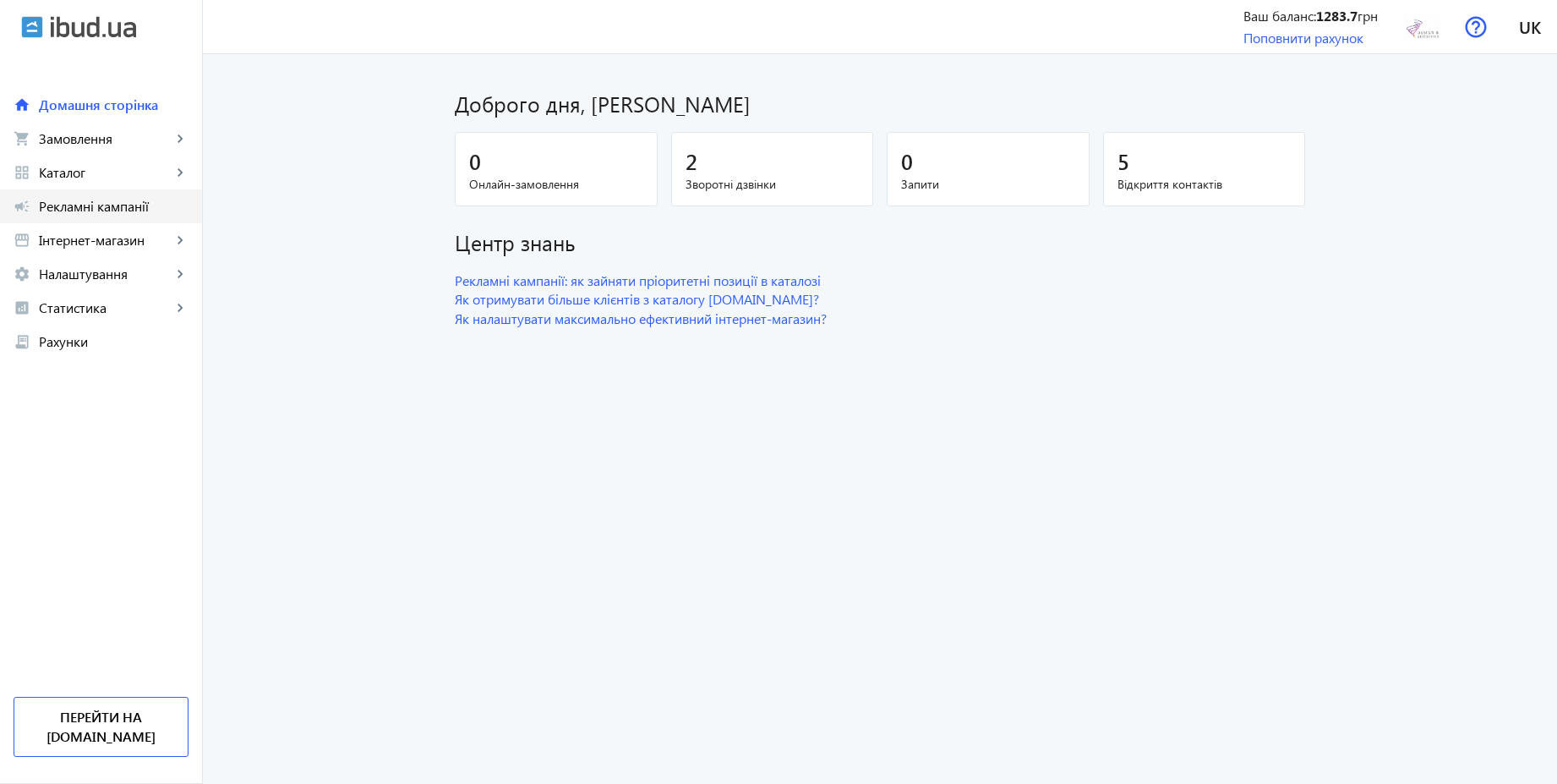
click at [130, 205] on span "Рекламні кампанії" at bounding box center [113, 206] width 149 height 17
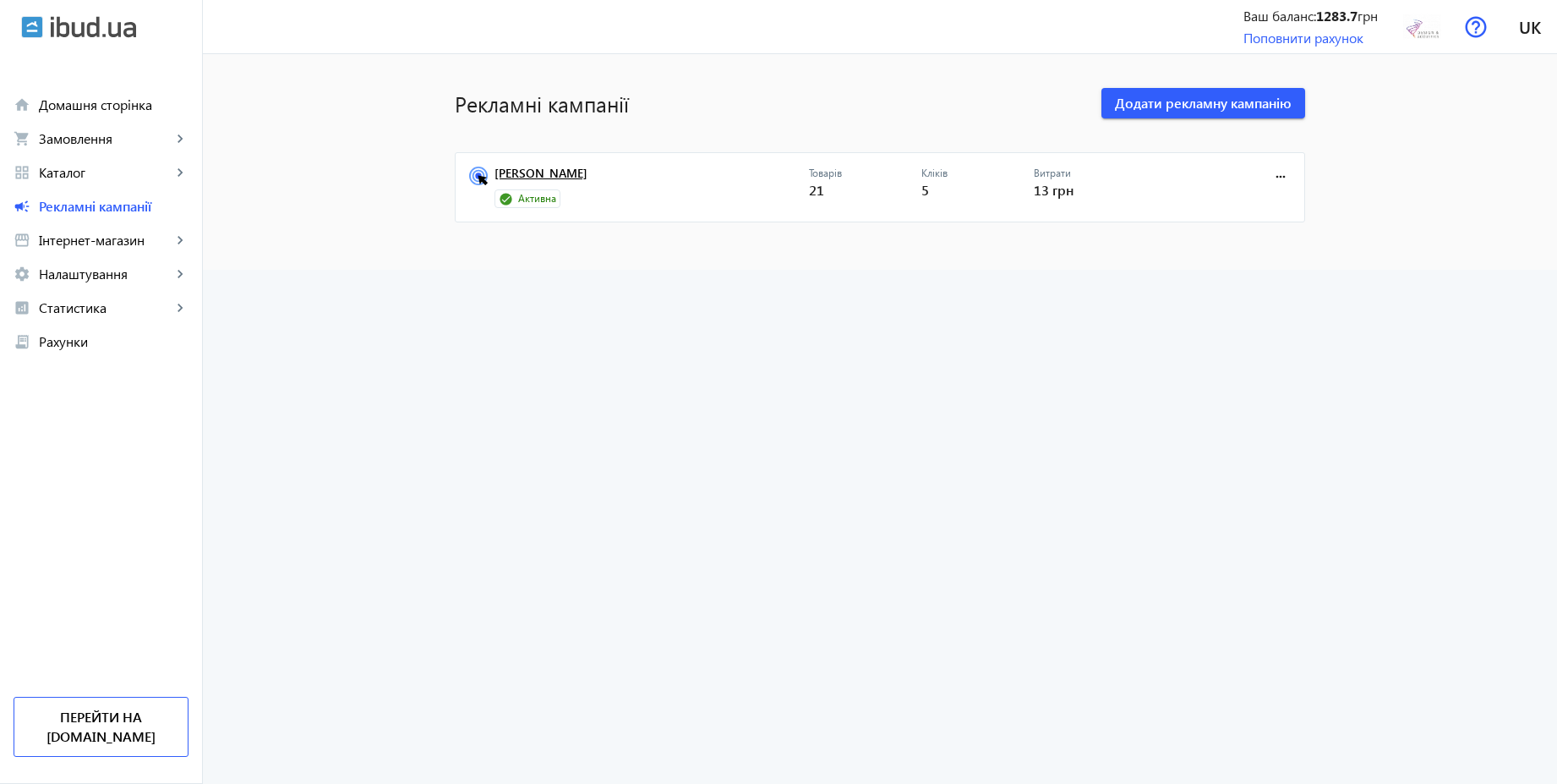
click at [539, 177] on link "[PERSON_NAME]" at bounding box center [652, 178] width 314 height 23
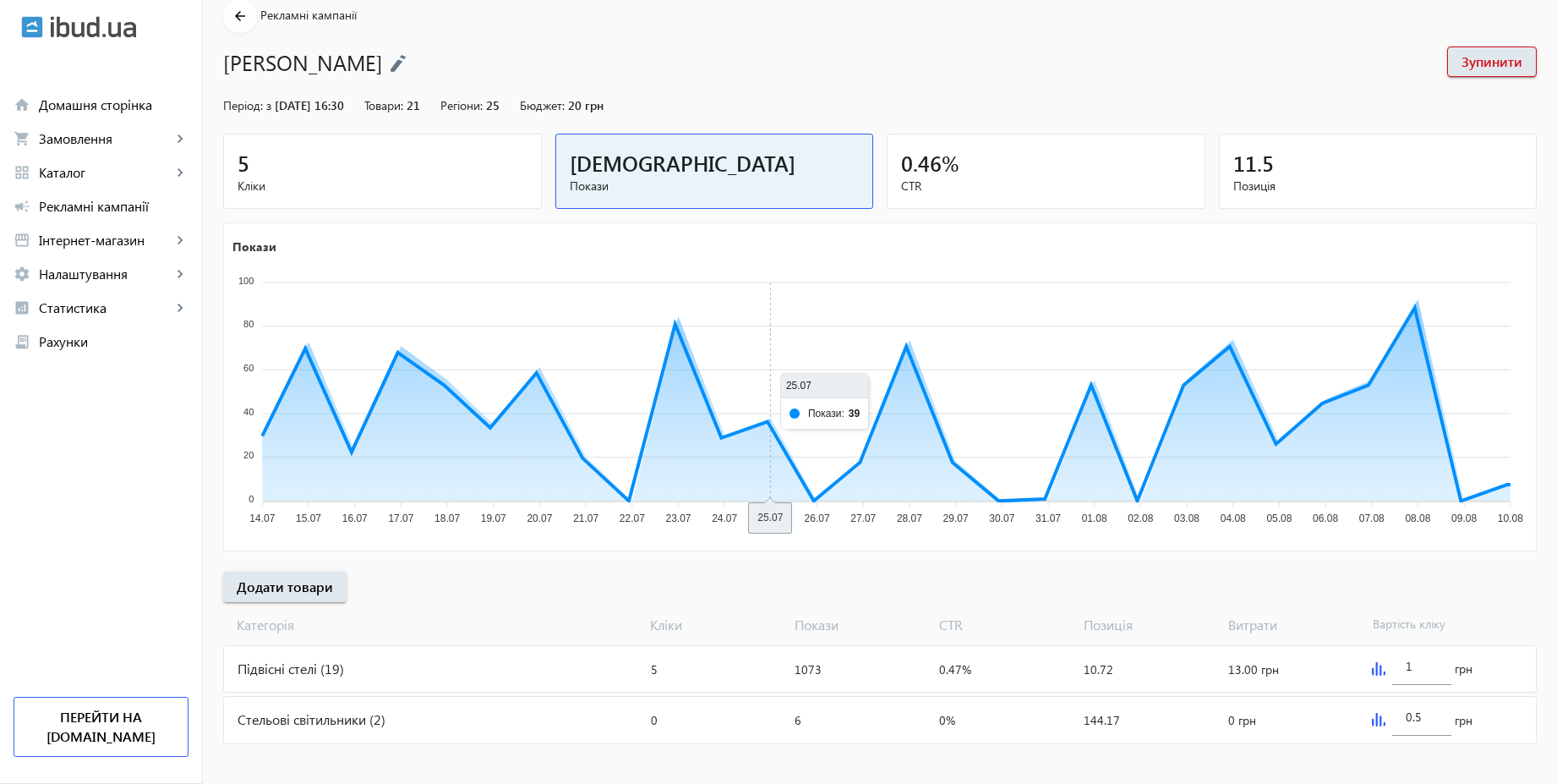
scroll to position [86, 0]
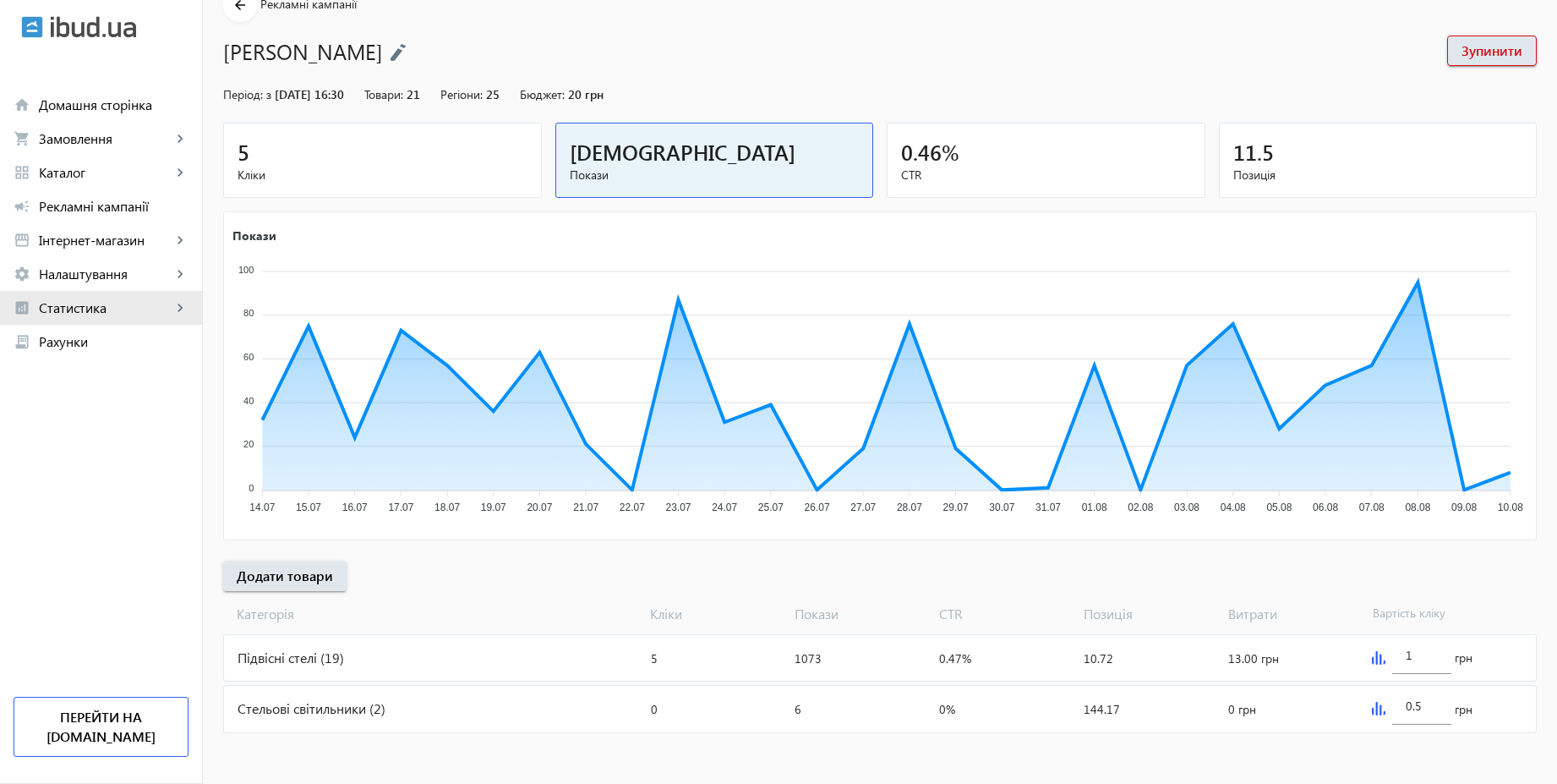
click at [96, 307] on span "Статистика" at bounding box center [105, 308] width 133 height 17
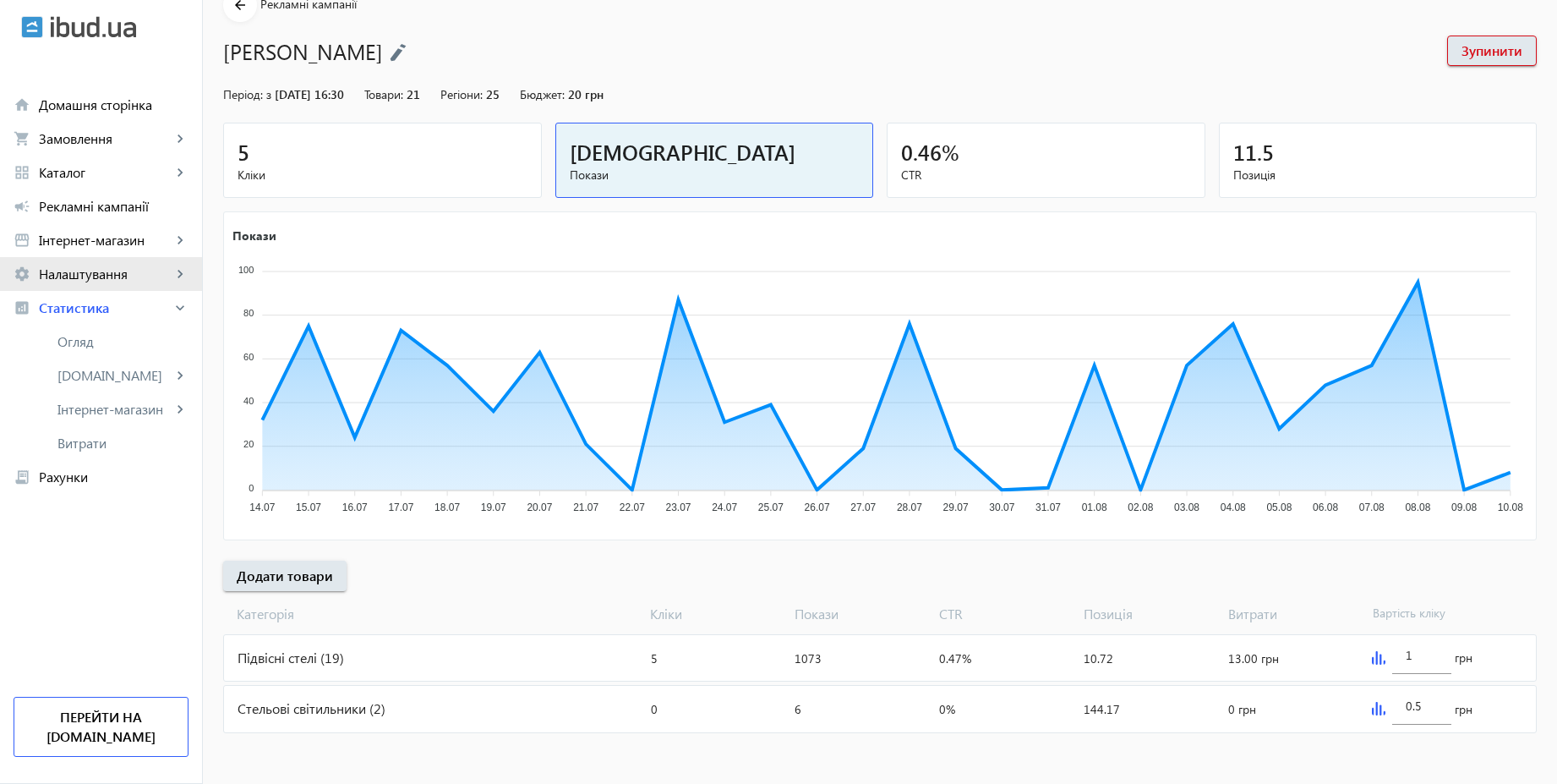
click at [86, 273] on span "Налаштування" at bounding box center [105, 274] width 133 height 17
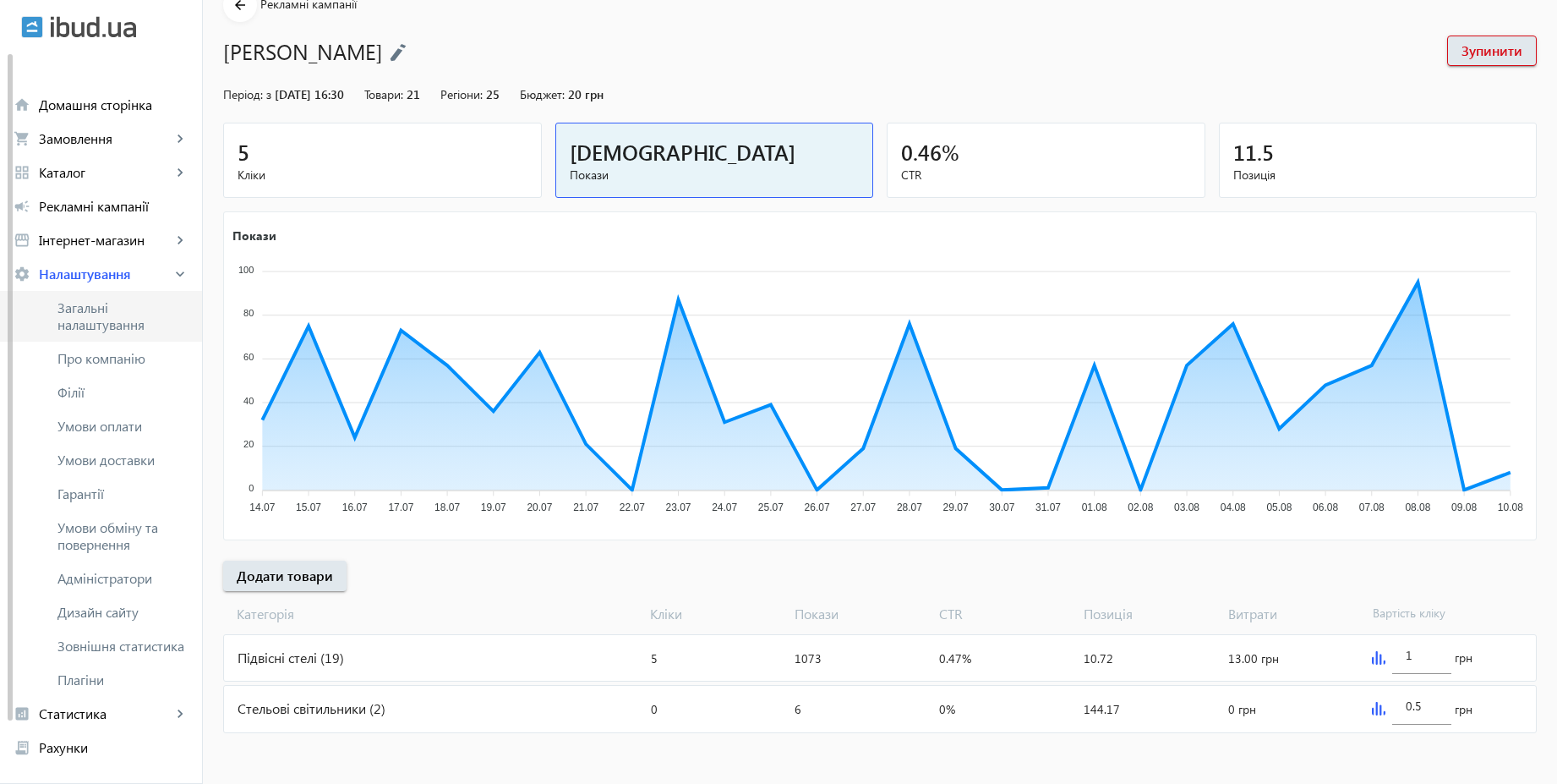
click at [101, 319] on span "Загальні налаштування" at bounding box center [123, 316] width 131 height 34
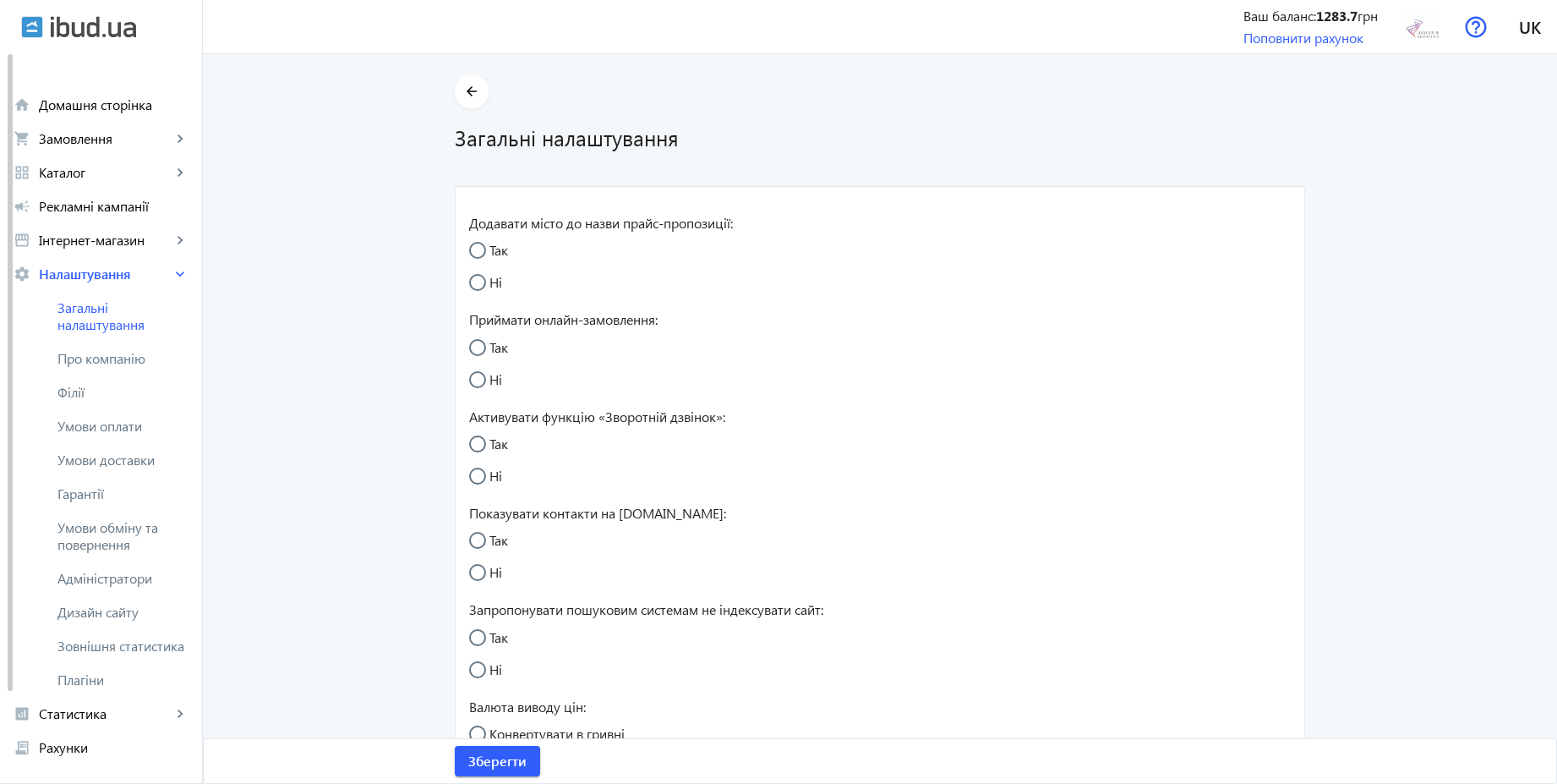
radio input "true"
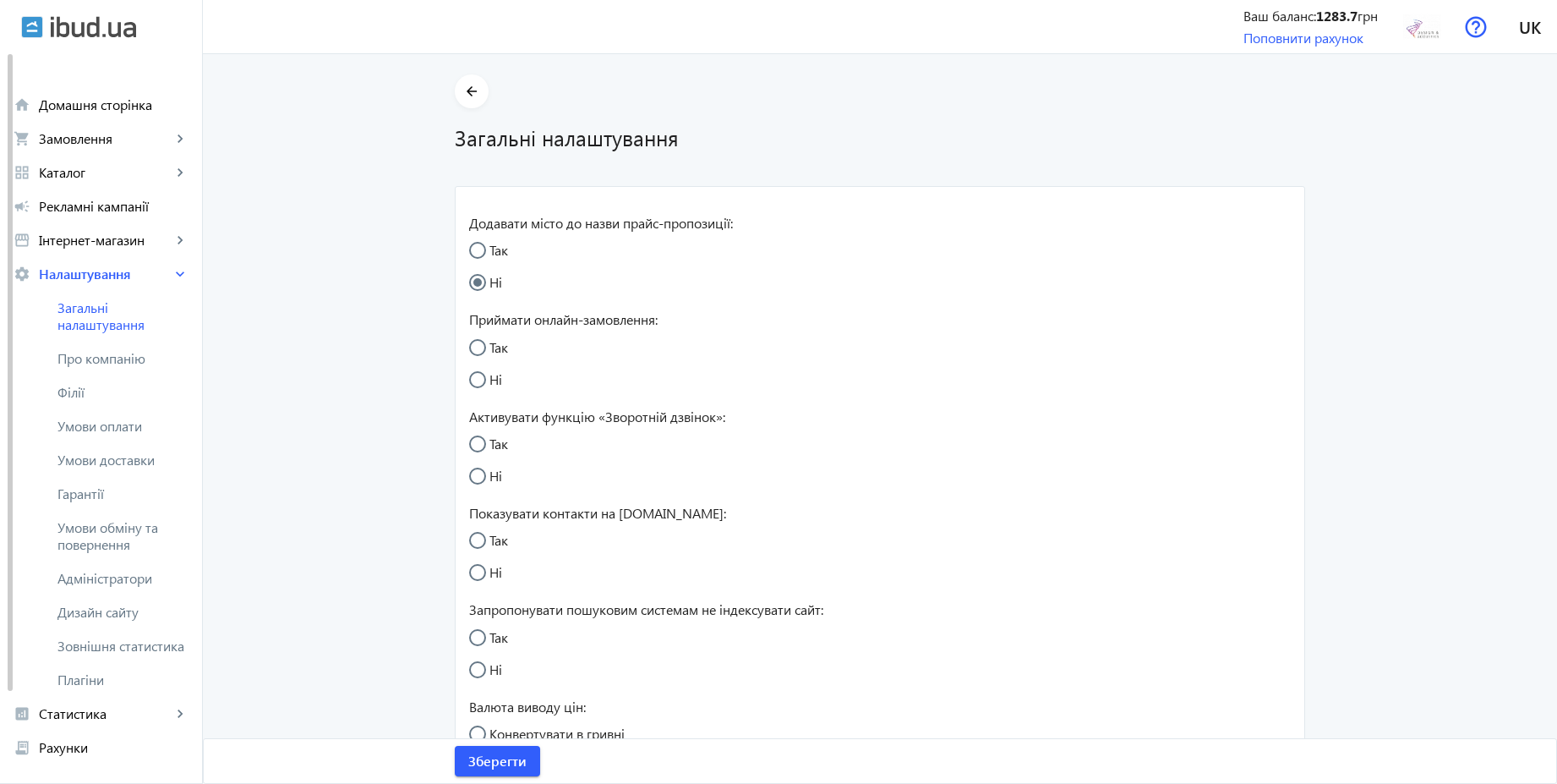
radio input "true"
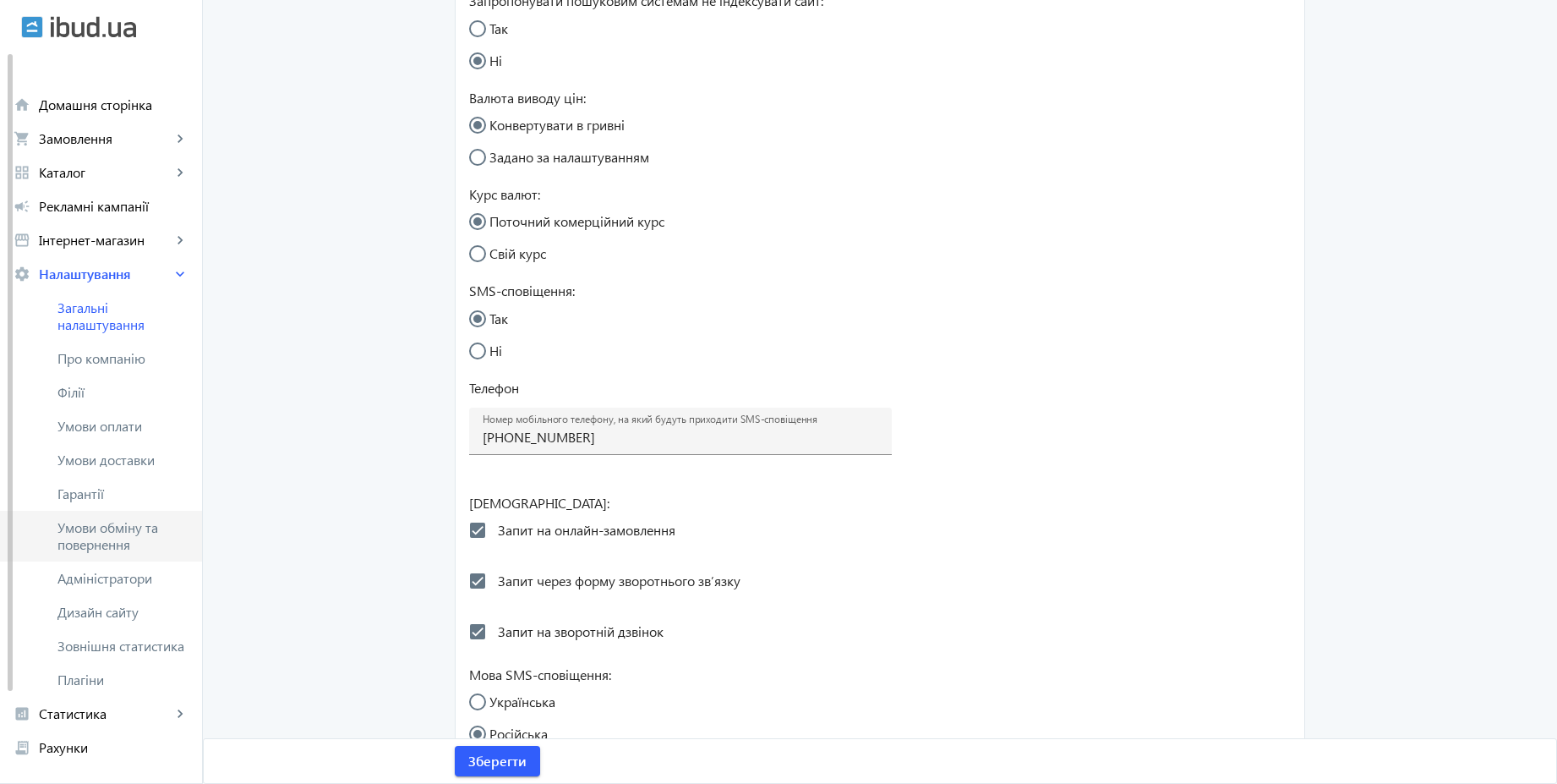
click at [136, 528] on span "Умови обміну та повернення" at bounding box center [123, 535] width 131 height 34
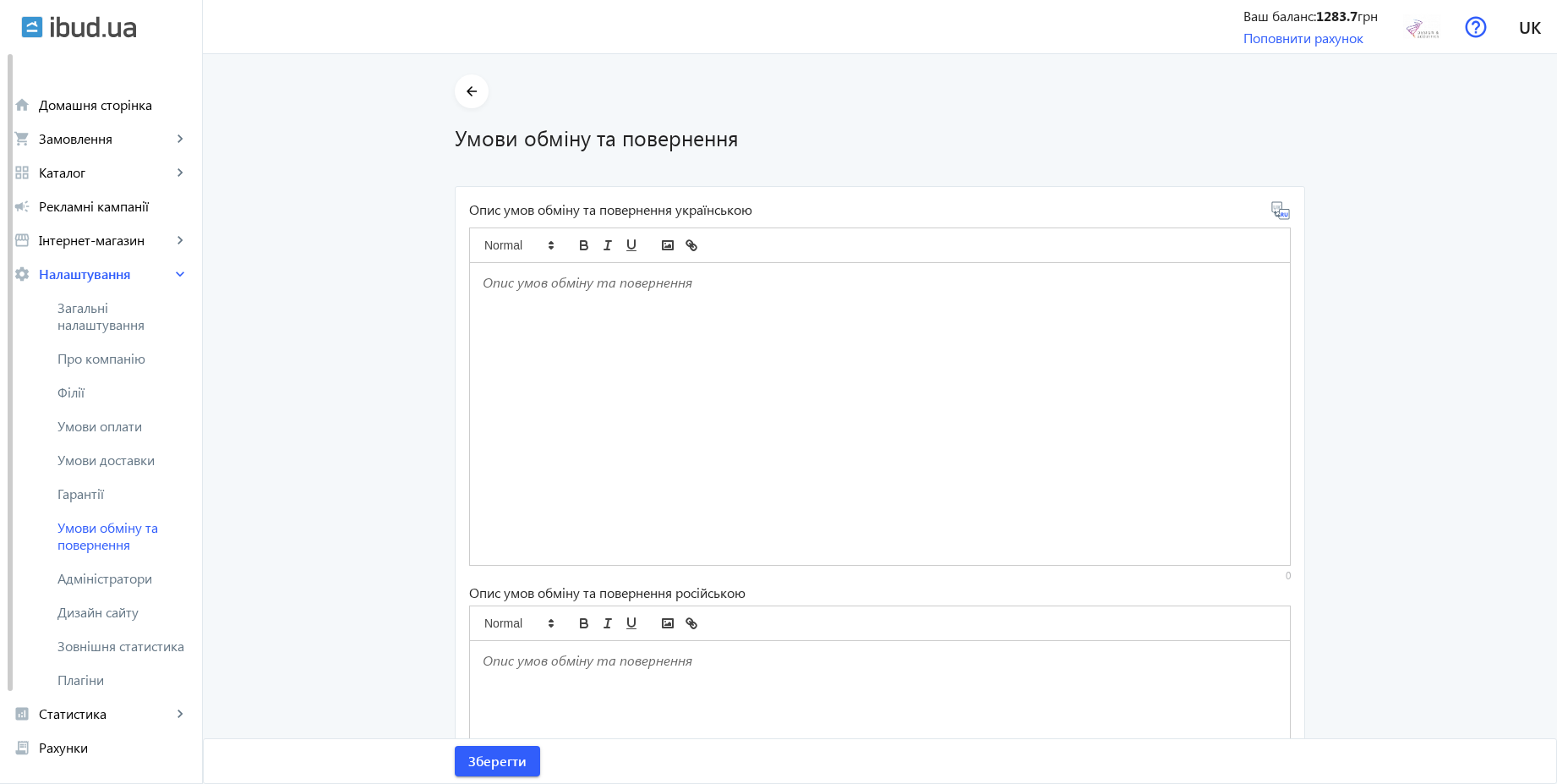
click at [611, 326] on div at bounding box center [880, 414] width 820 height 302
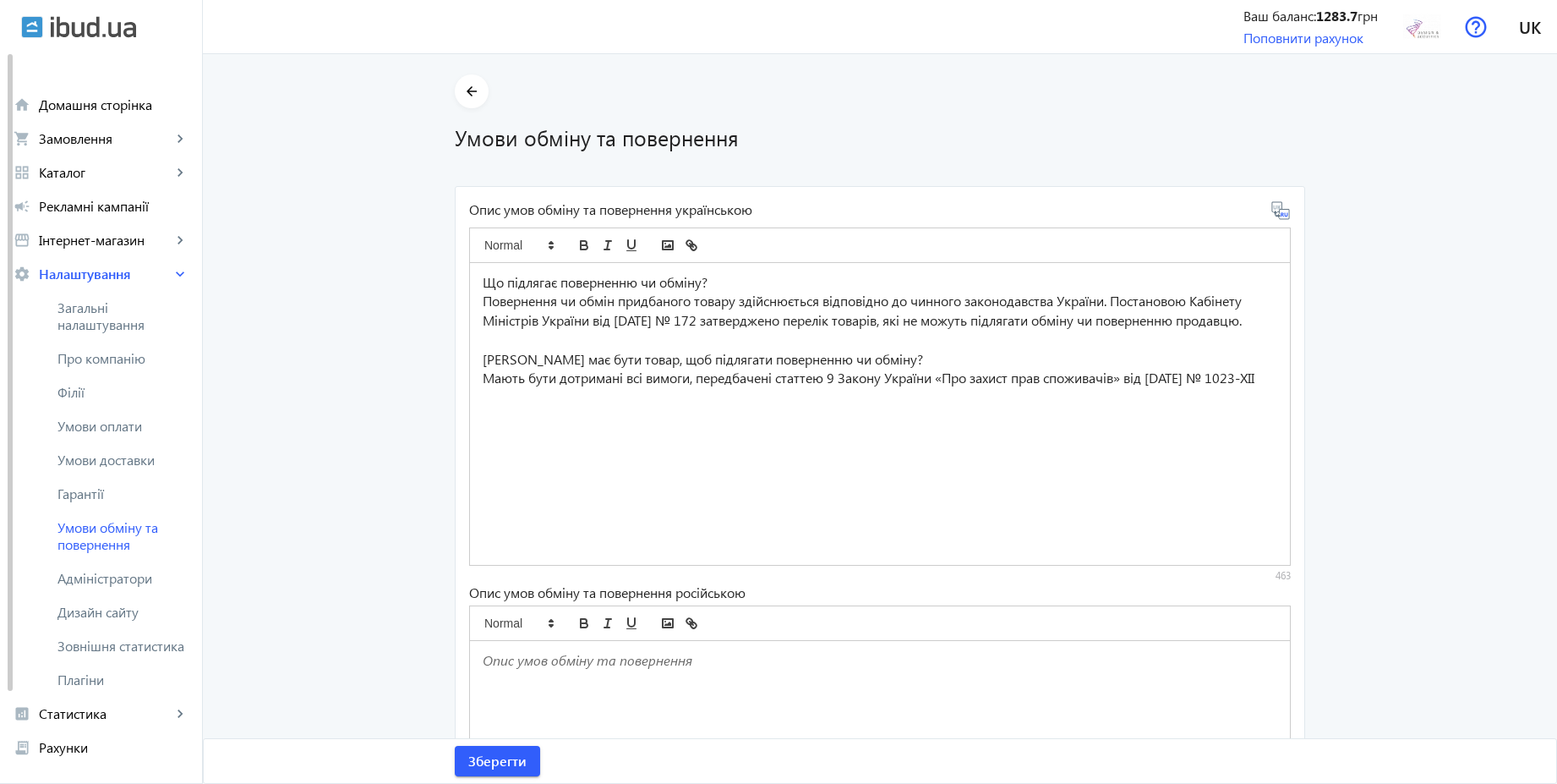
click at [1283, 218] on icon at bounding box center [1280, 210] width 18 height 18
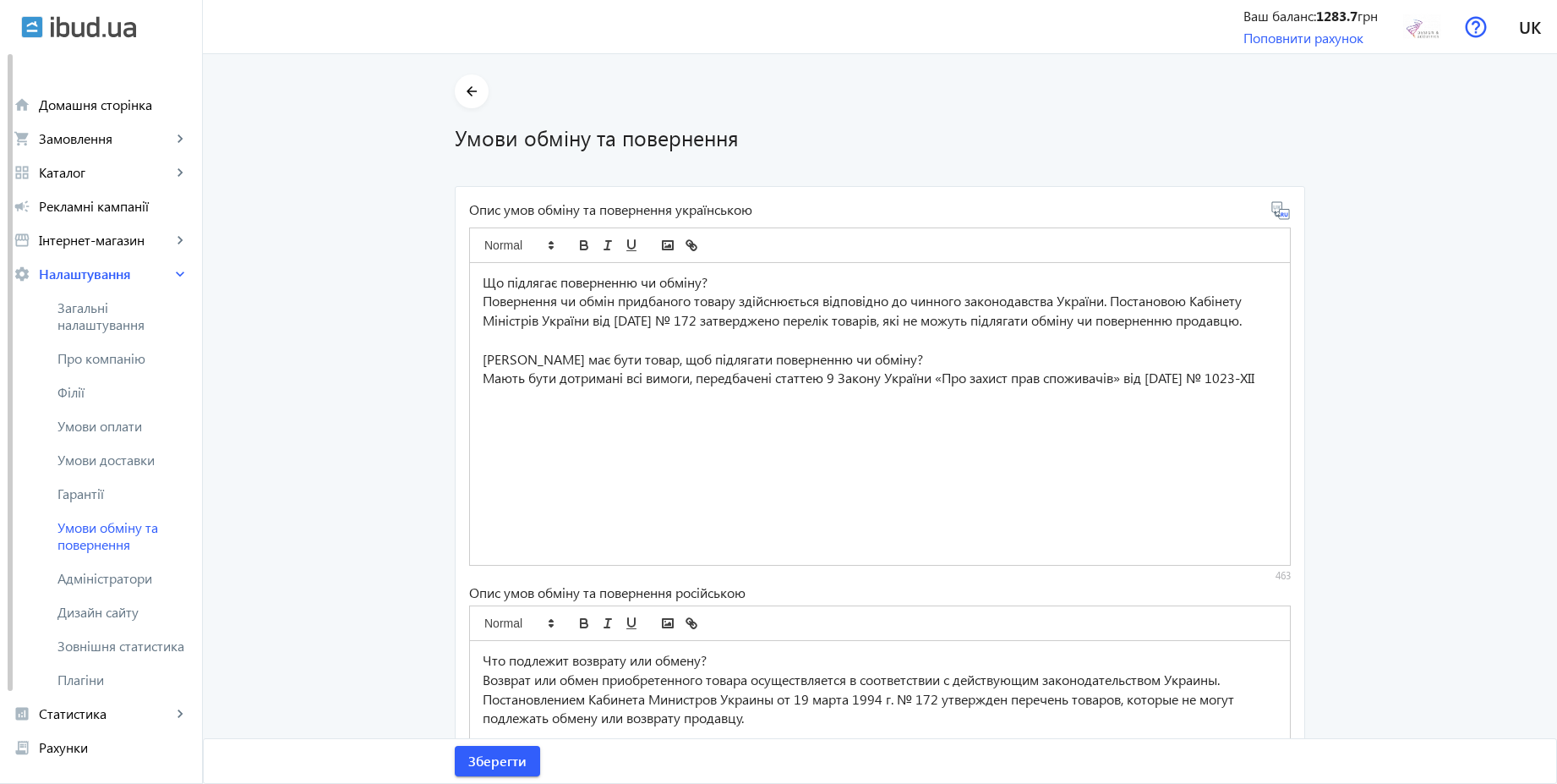
scroll to position [261, 0]
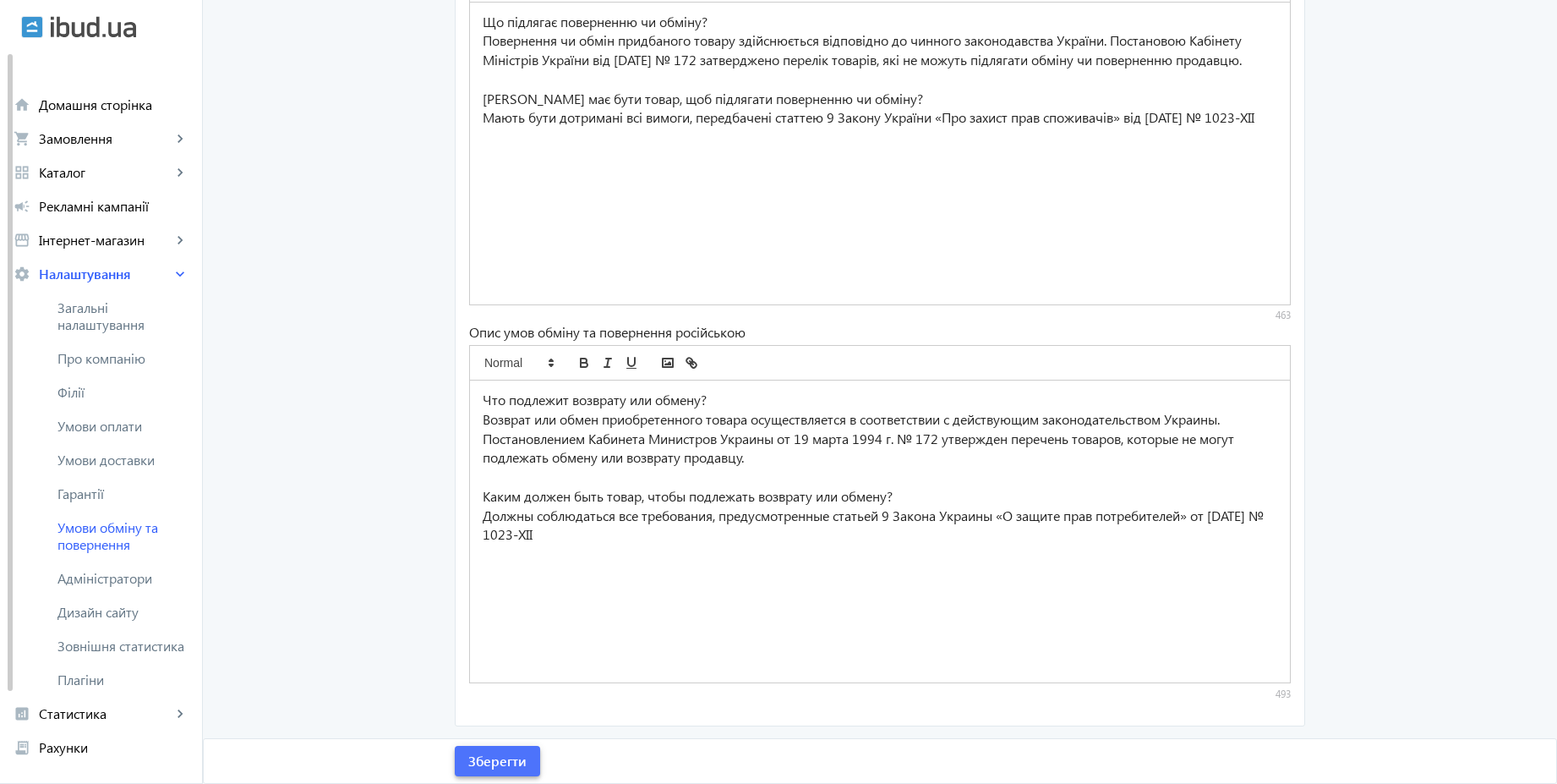
click at [516, 749] on span "submit" at bounding box center [497, 761] width 85 height 41
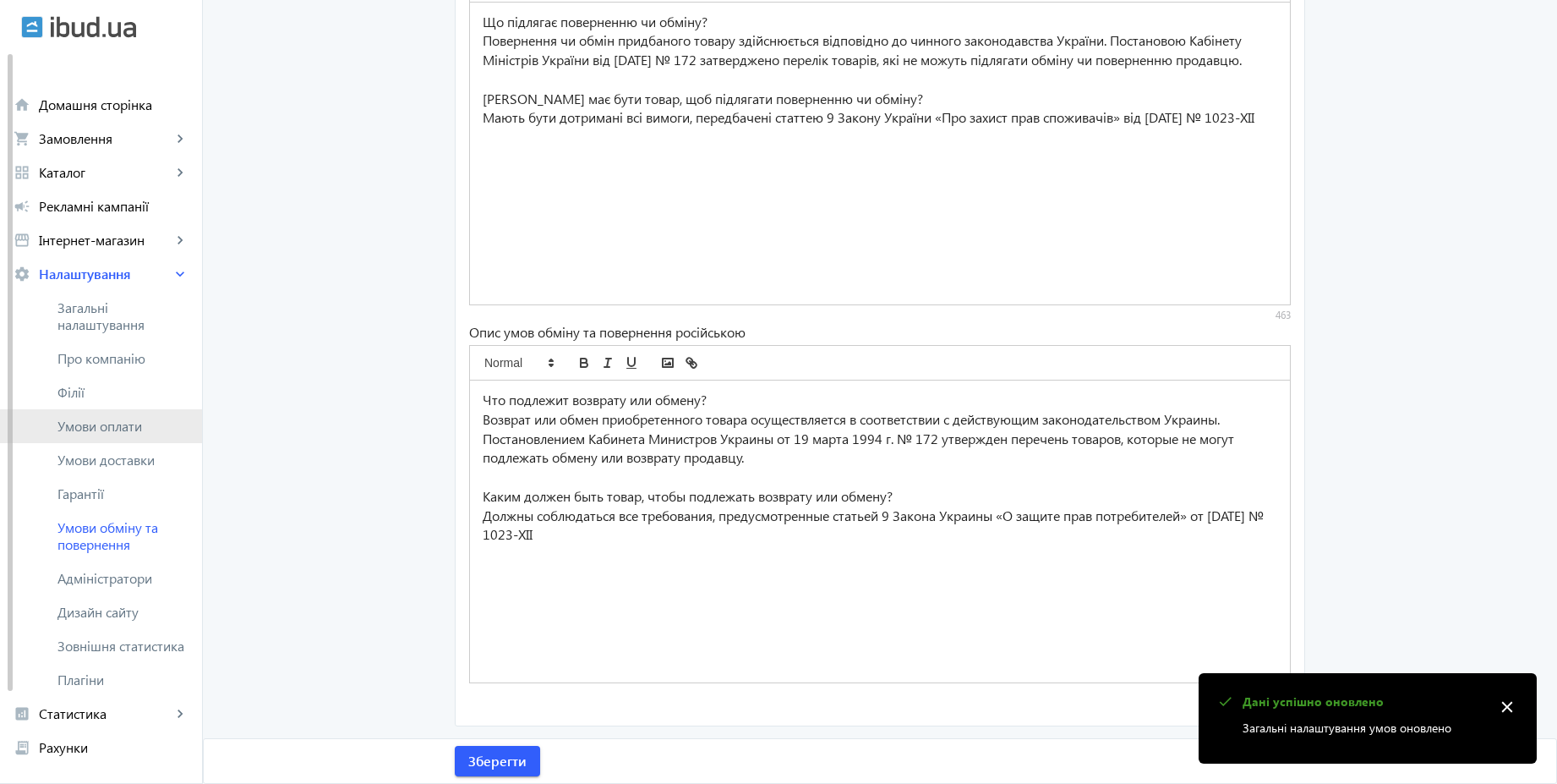
click at [133, 430] on span "Умови оплати" at bounding box center [123, 427] width 131 height 17
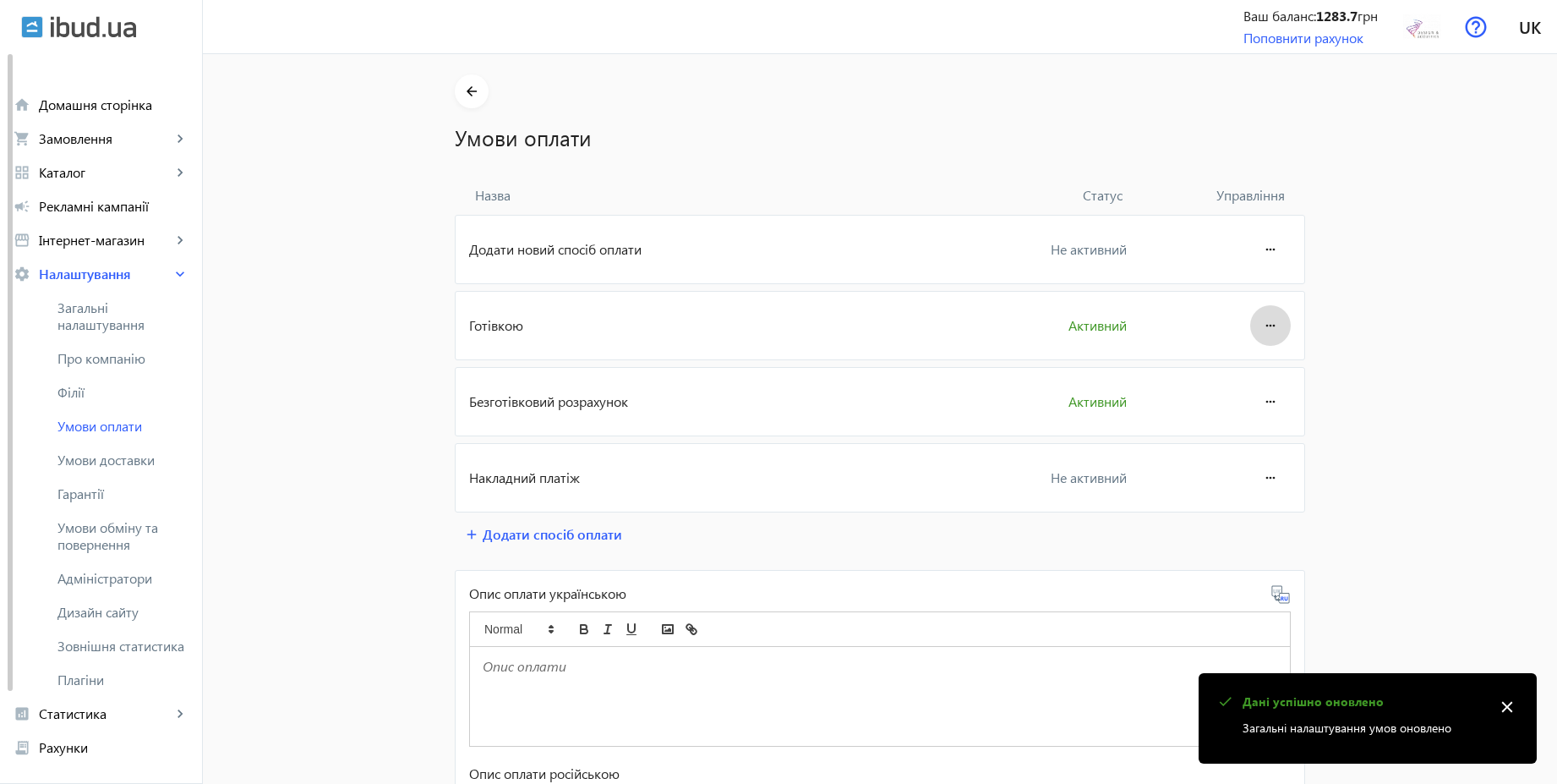
click at [1279, 317] on span at bounding box center [1270, 325] width 41 height 41
click at [1217, 387] on button "Редагувати" at bounding box center [1238, 372] width 95 height 41
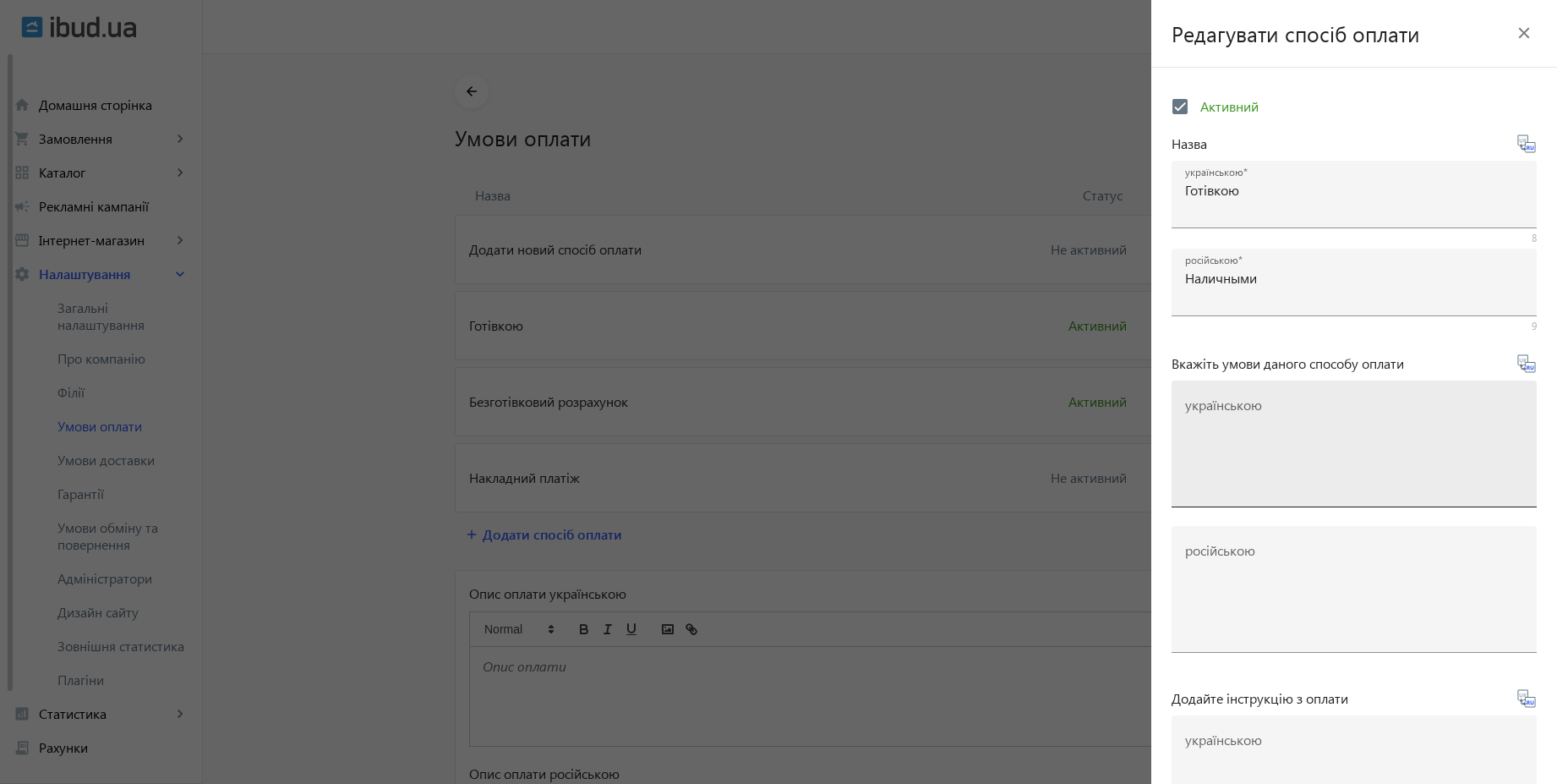
click at [1252, 404] on mat-label "українською" at bounding box center [1224, 404] width 77 height 18
click at [1252, 404] on textarea "українською" at bounding box center [1355, 451] width 339 height 100
paste textarea "Оплачуйте замовлення готівкою при отриманні товару в нашому офісі чи у кур'єра"
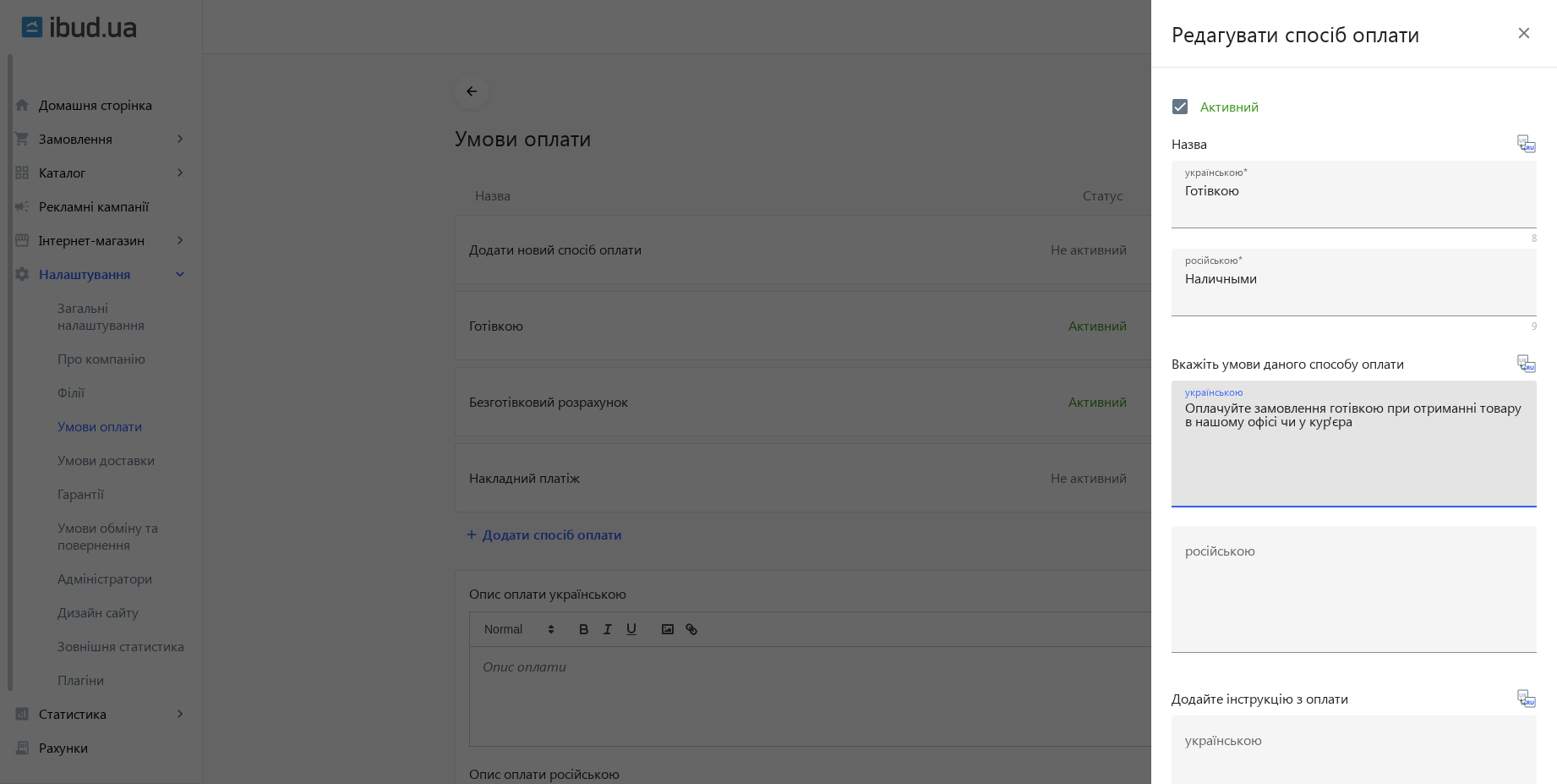
type textarea "Оплачуйте замовлення готівкою при отриманні товару в нашому офісі чи у кур'єра"
click at [1522, 369] on icon at bounding box center [1526, 363] width 20 height 20
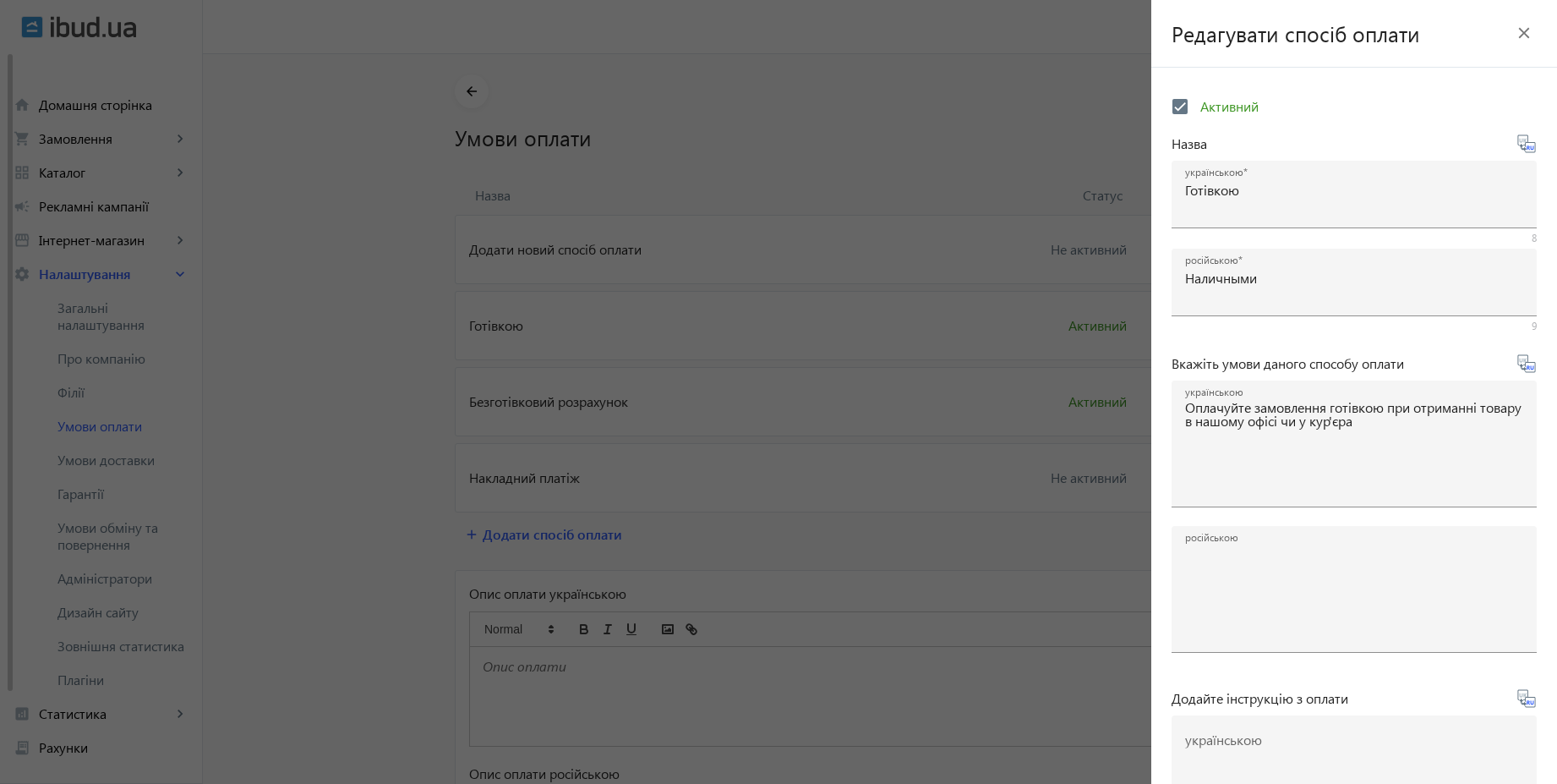
type textarea "Оплачивайте заказ наличными при получении товара в нашем офисе или у курьера"
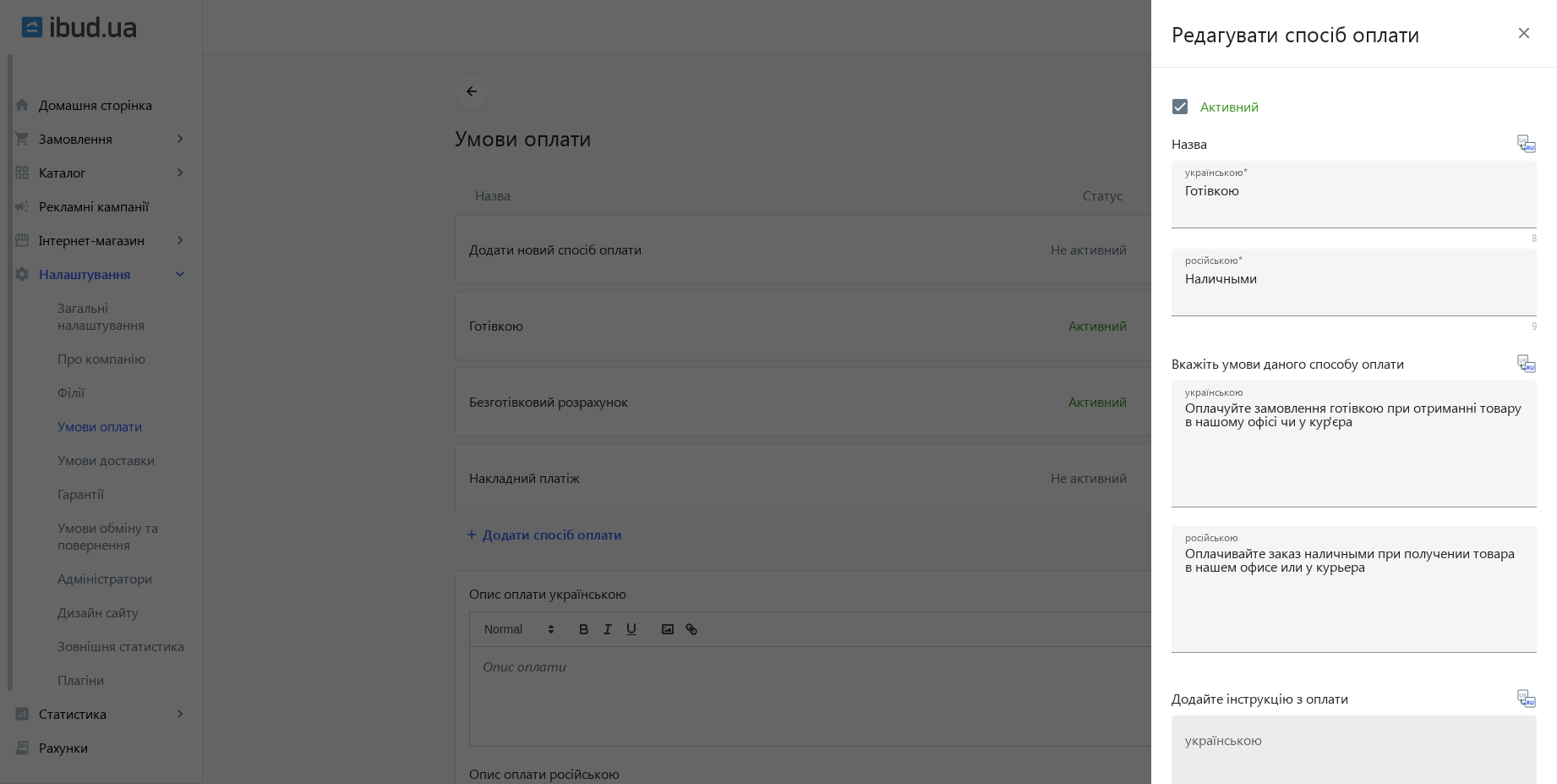
click at [1227, 741] on mat-label "українською" at bounding box center [1224, 739] width 77 height 18
click at [1227, 741] on textarea "українською" at bounding box center [1355, 786] width 339 height 100
paste textarea "Оплатіть замовлення готівкою при отриманні товару"
type textarea "Оплатіть замовлення готівкою при отриманні товару"
click at [1531, 702] on icon at bounding box center [1533, 702] width 3 height 4
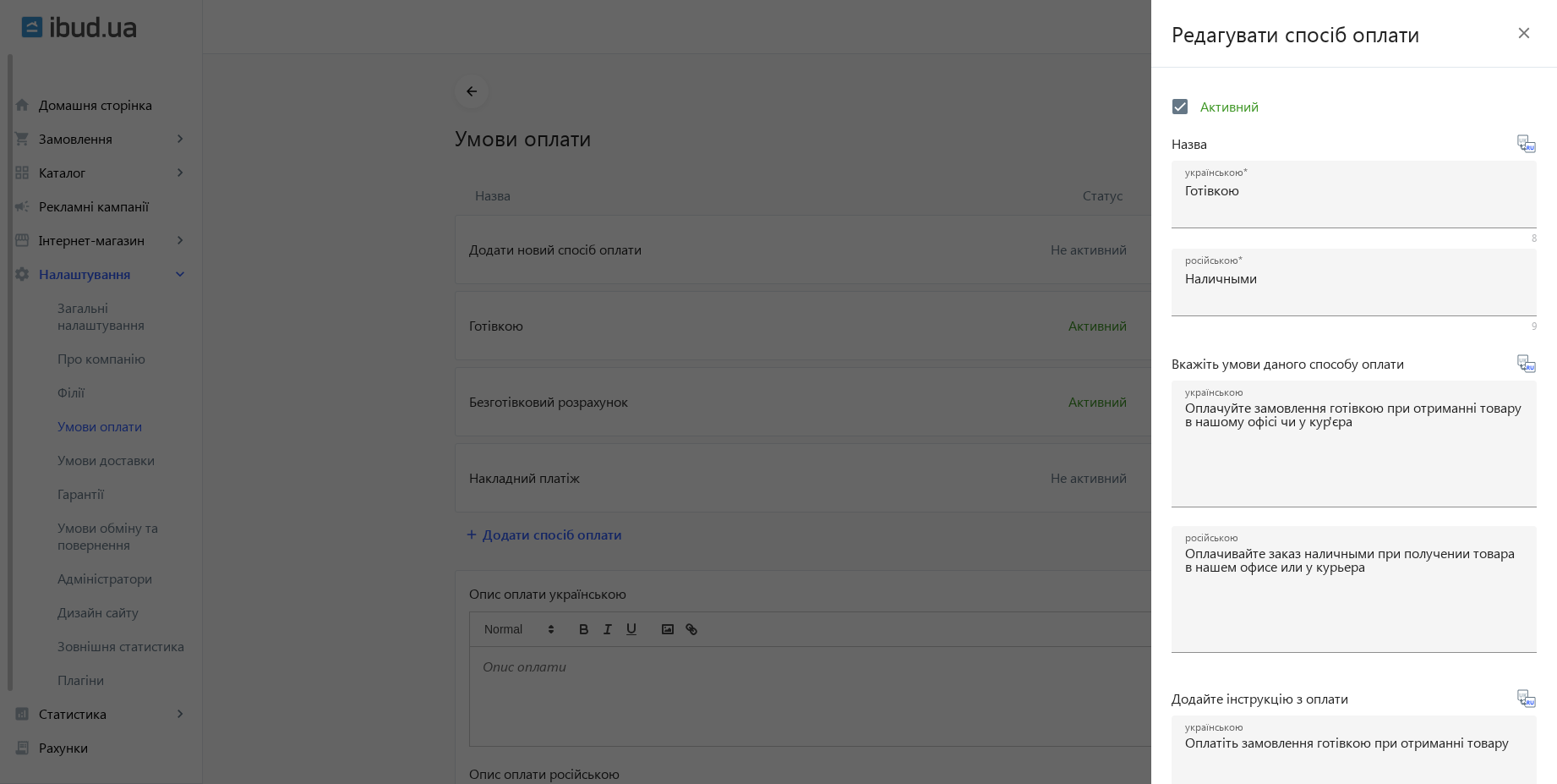
type textarea "Оплатите заказ наличными при получении товара"
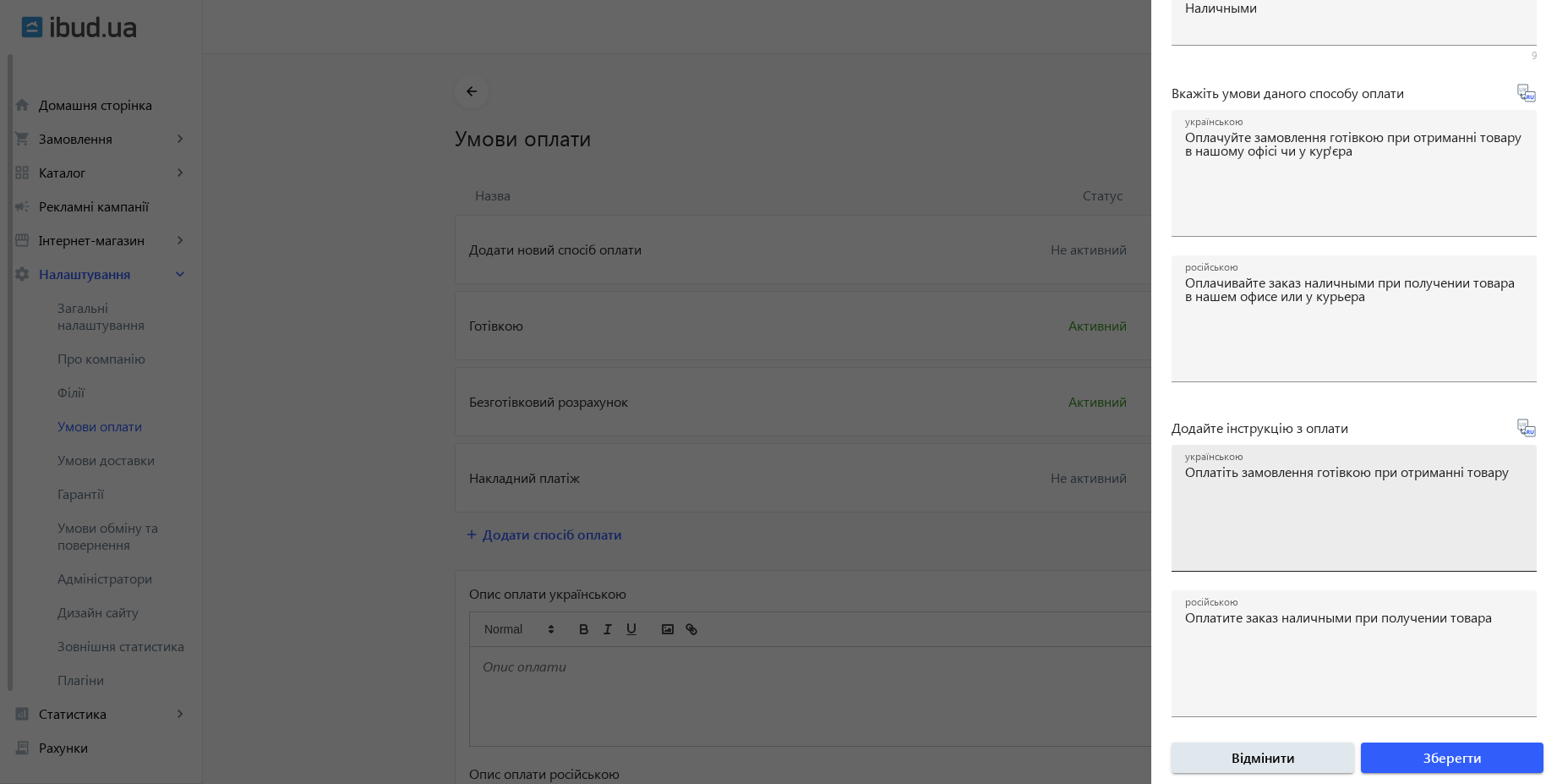
scroll to position [280, 0]
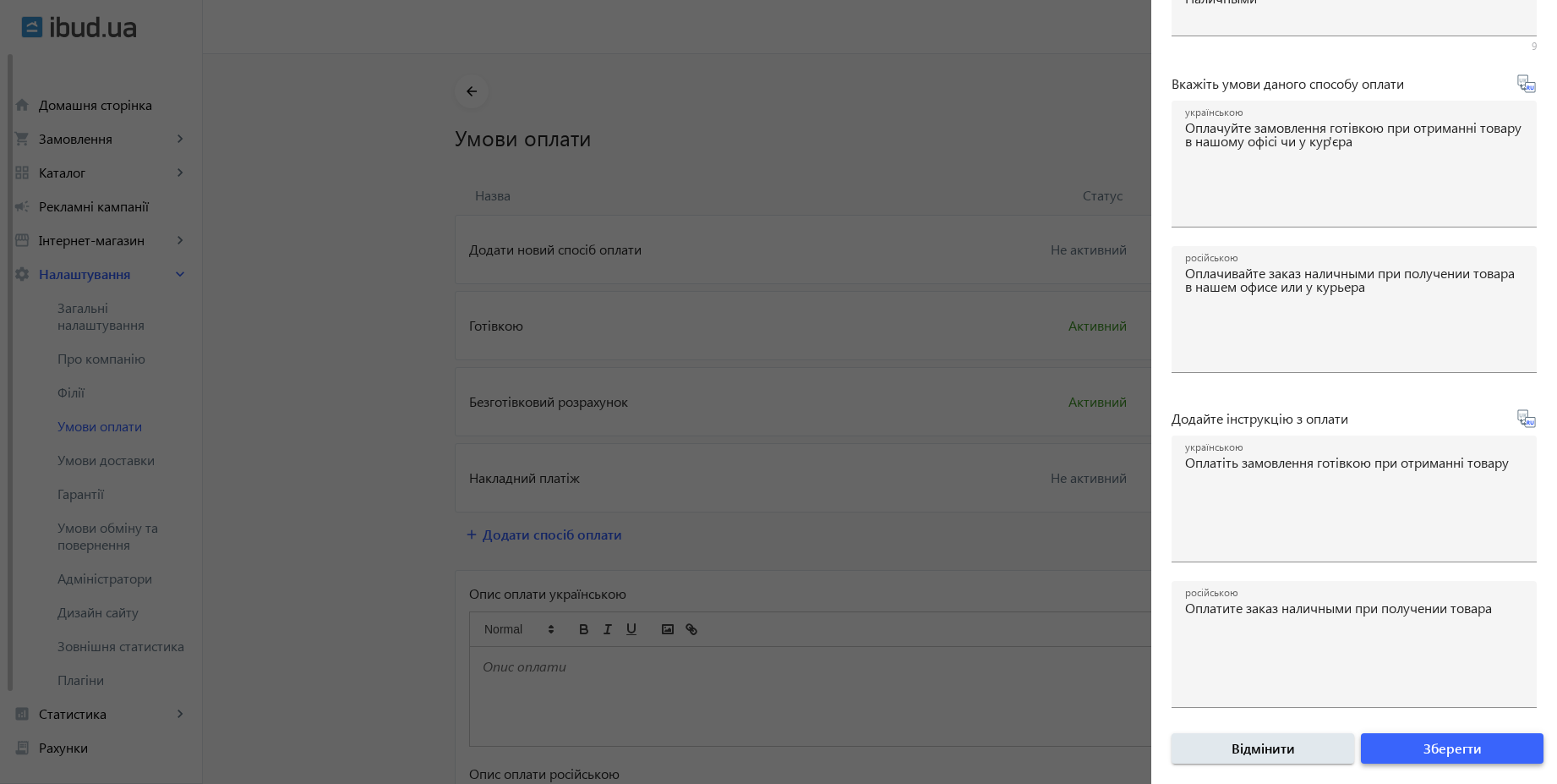
click at [1461, 751] on span "Зберегти" at bounding box center [1453, 749] width 59 height 19
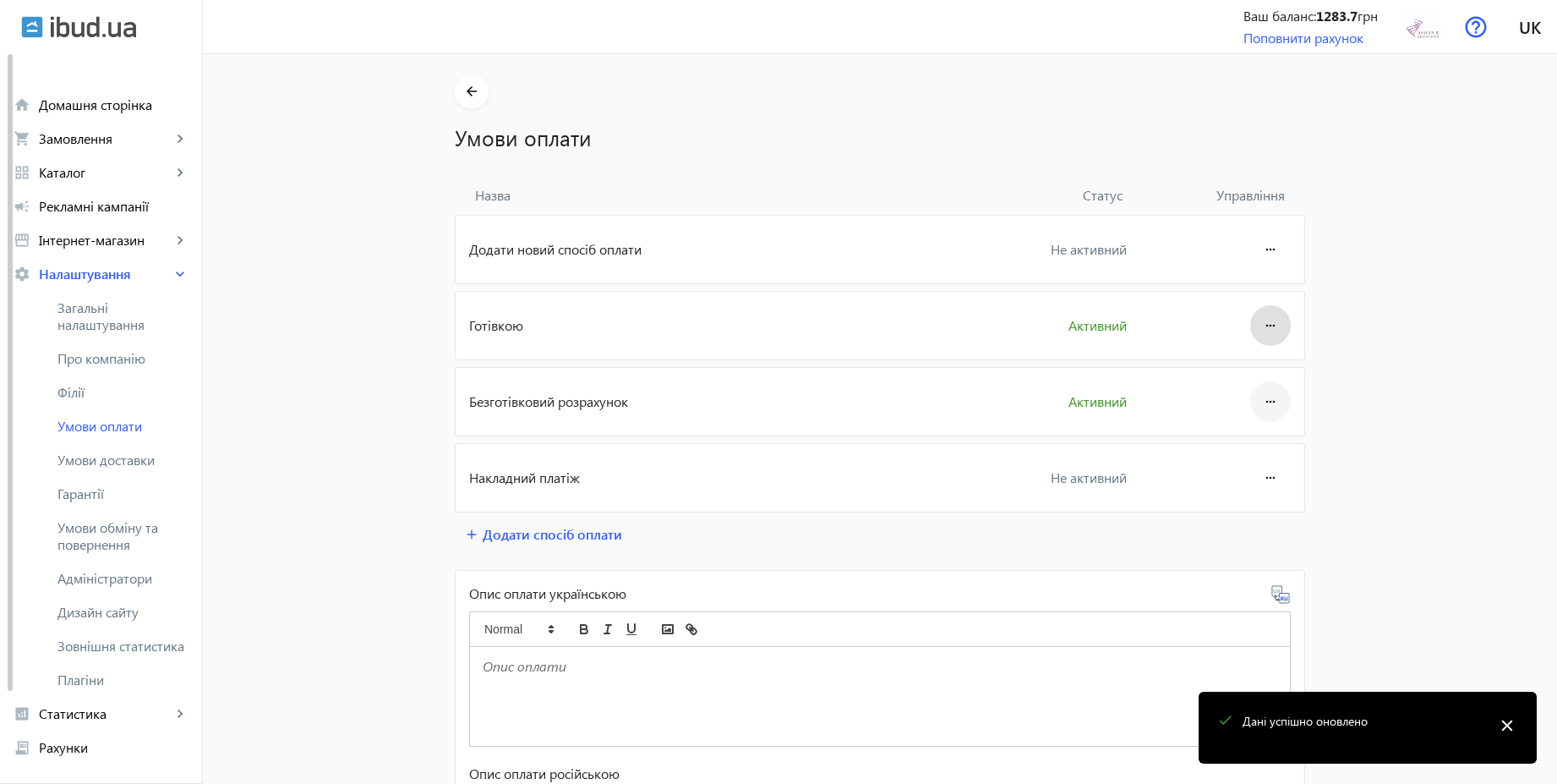
click at [1264, 414] on mat-icon "more_horiz" at bounding box center [1270, 401] width 20 height 41
click at [1237, 442] on span "Редагувати" at bounding box center [1238, 449] width 67 height 14
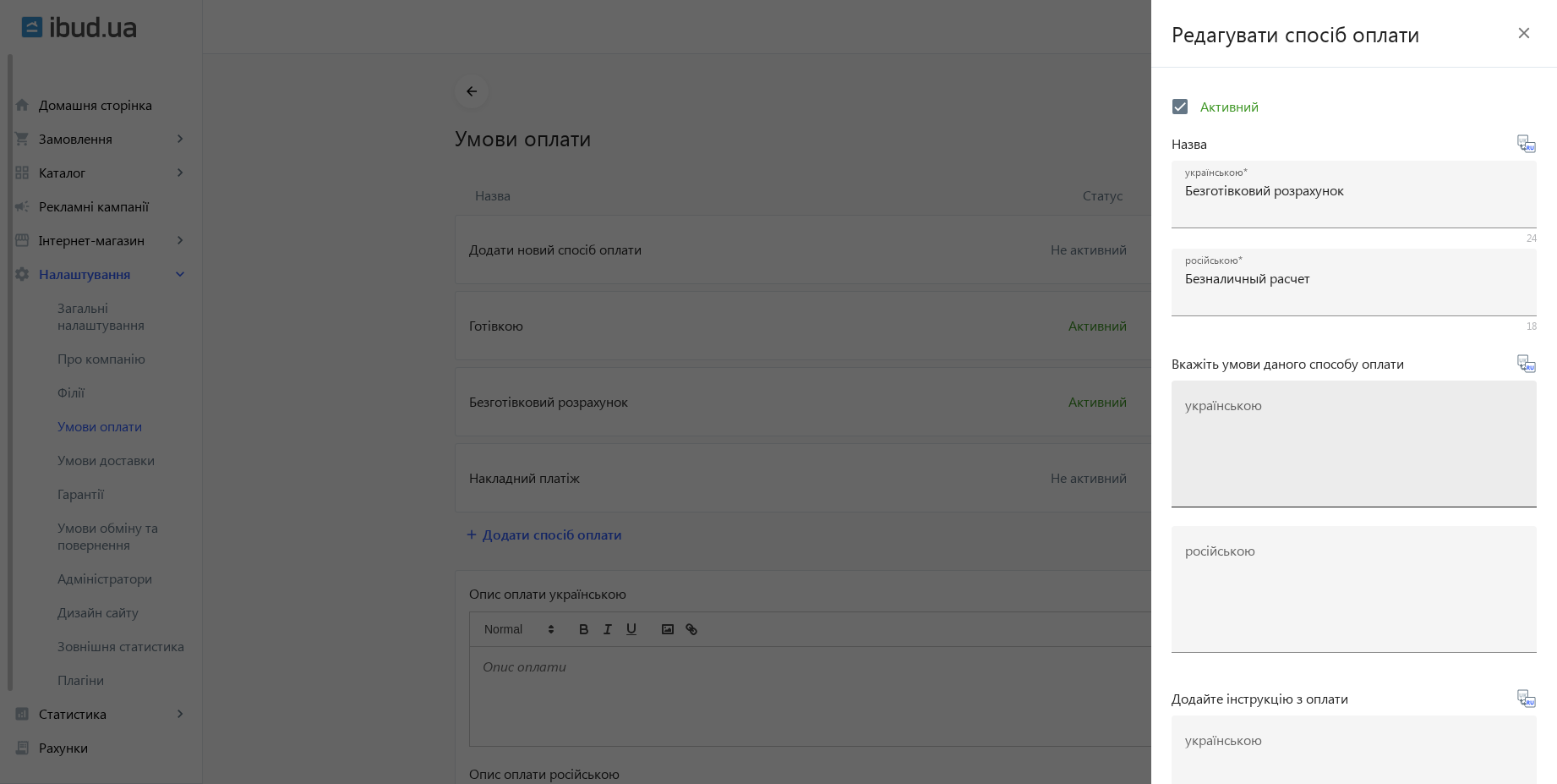
click at [1237, 409] on mat-label "українською" at bounding box center [1224, 404] width 77 height 18
click at [1237, 409] on textarea "українською" at bounding box center [1355, 451] width 339 height 100
paste textarea "Оплачуйте замовлення переказом із будь-якого банку України чи по реквізитах у с…"
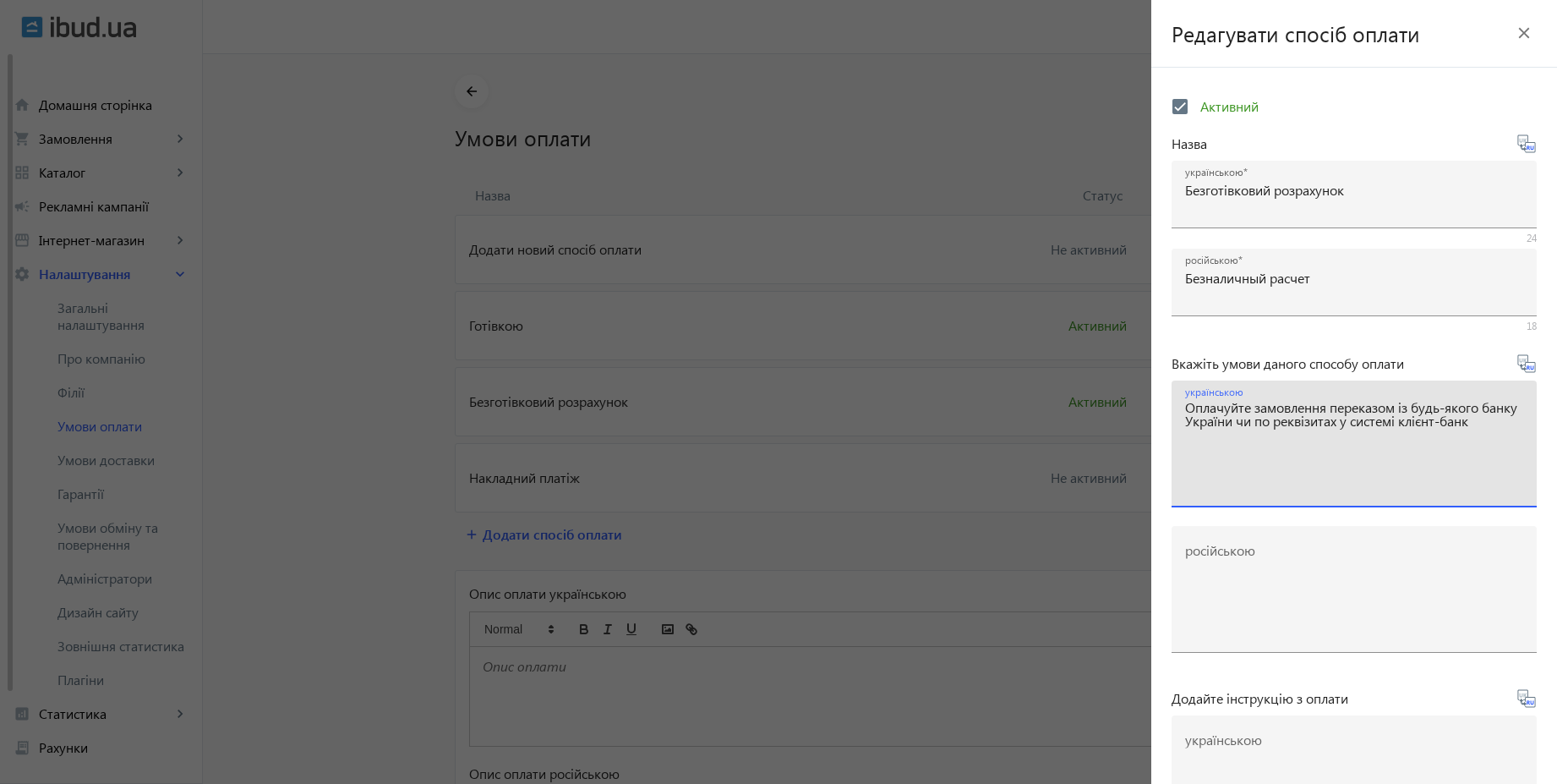
type textarea "Оплачуйте замовлення переказом із будь-якого банку України чи по реквізитах у с…"
click at [1527, 369] on icon at bounding box center [1529, 367] width 3 height 4
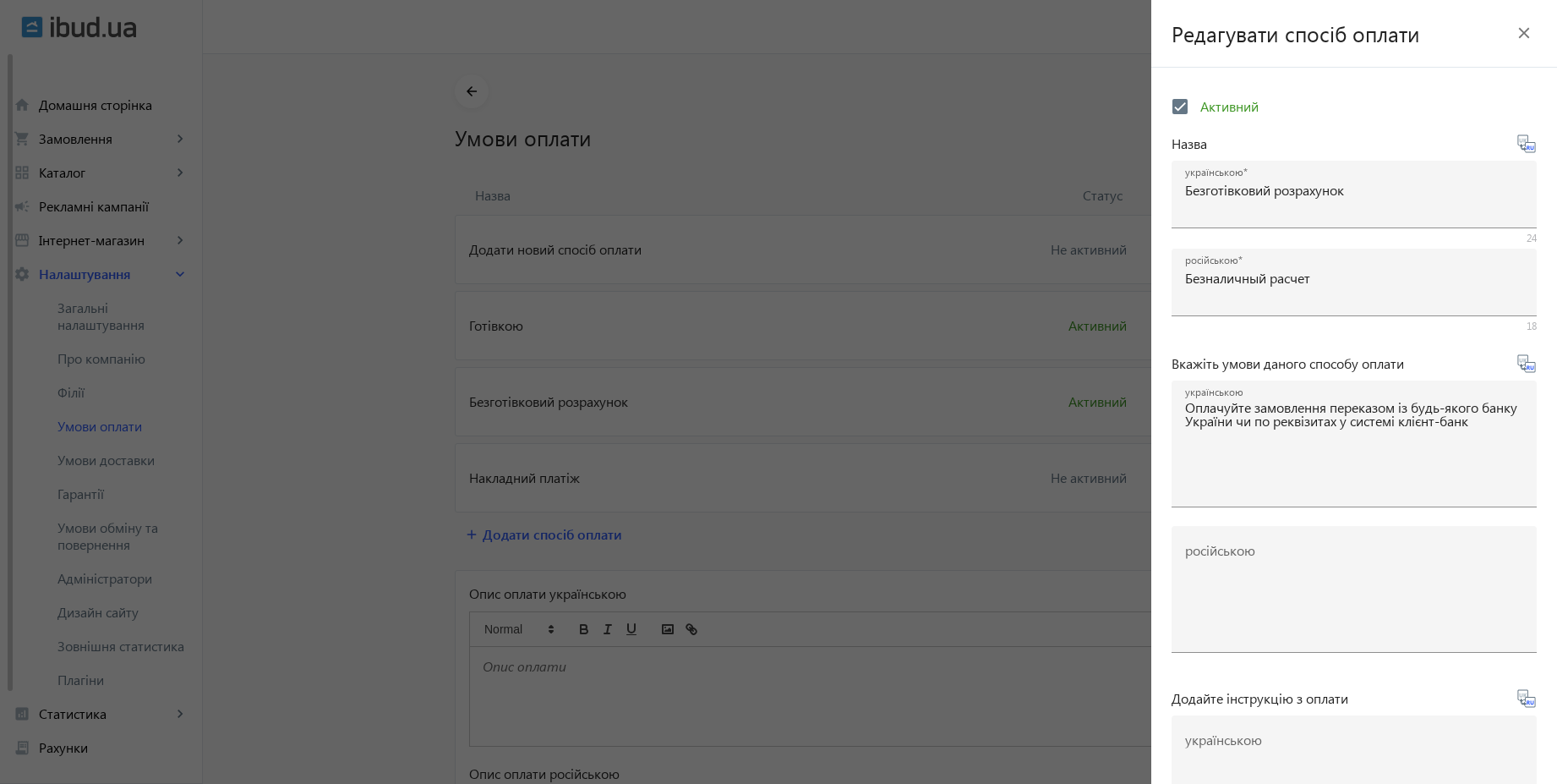
type textarea "Оплачивайте заказ переводом из любого банка или по реквизитам в системе клиент-…"
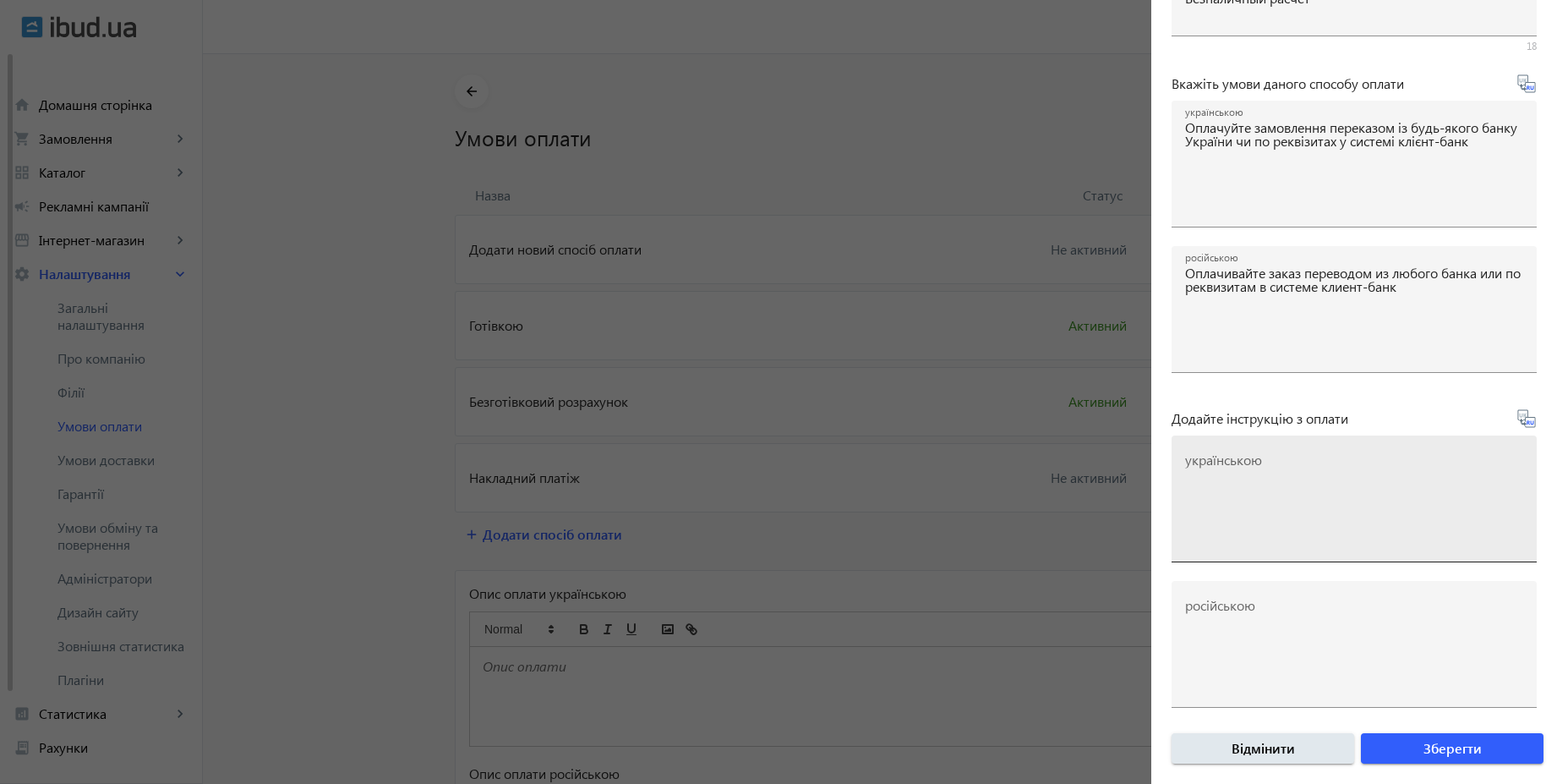
click at [1306, 473] on textarea "українською" at bounding box center [1355, 506] width 339 height 100
paste textarea "Оплатіть замовлення згідно реквізитів рахунка-фактури"
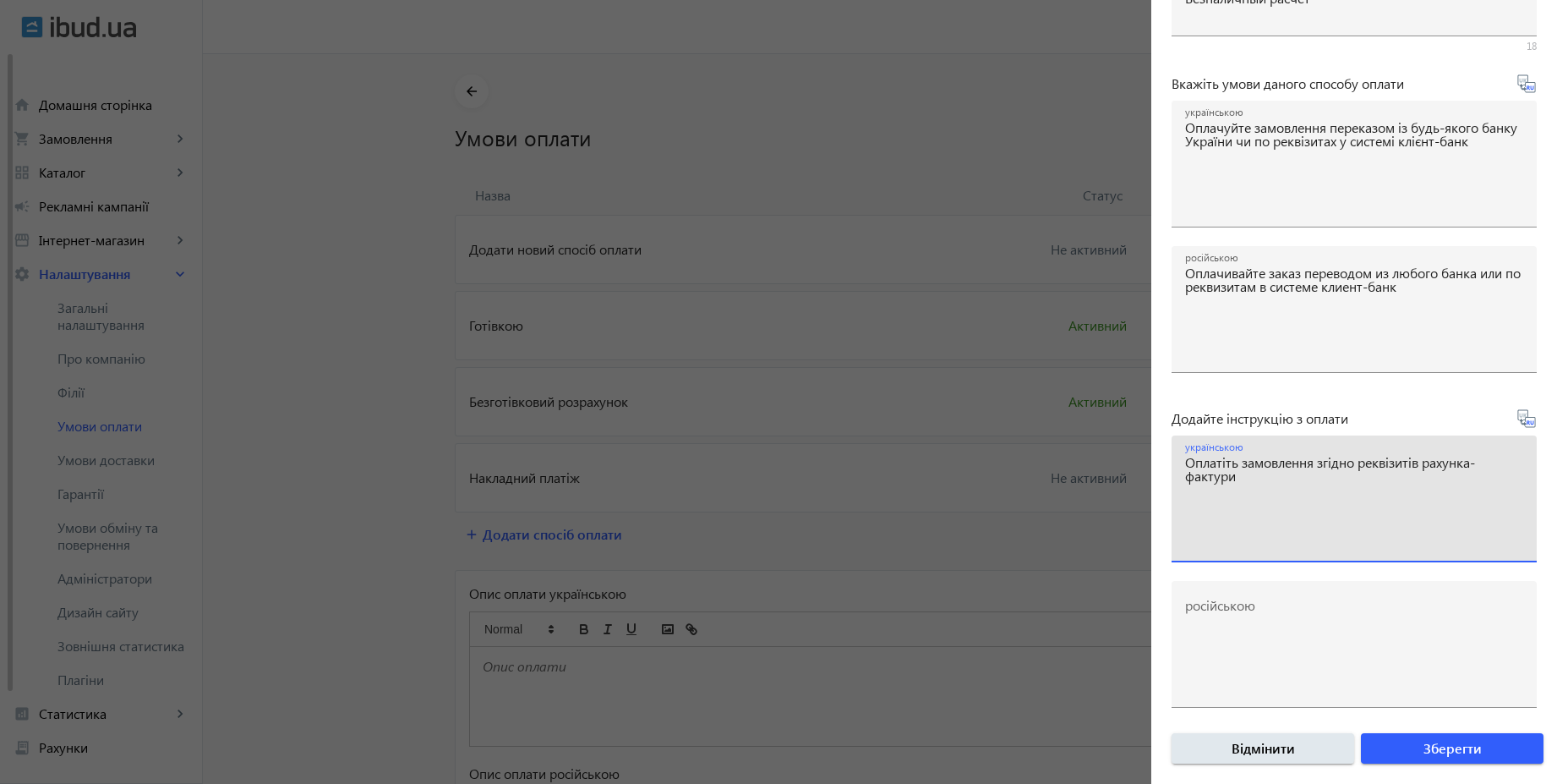
type textarea "Оплатіть замовлення згідно реквізитів рахунка-фактури"
click at [1527, 422] on icon at bounding box center [1529, 422] width 3 height 4
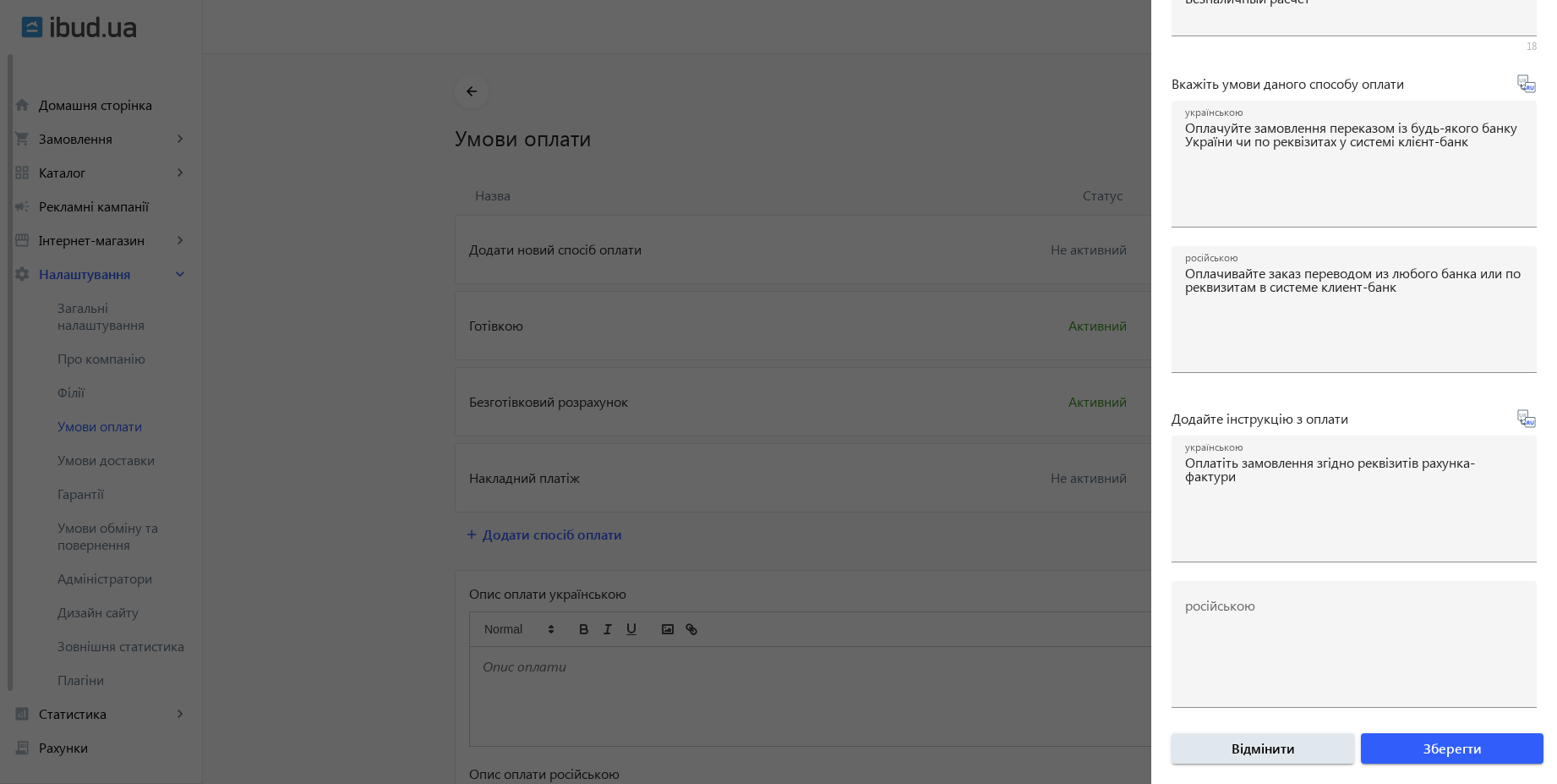
type textarea "Оплатите заказ согласно реквизитам счета-фактуры"
click at [1461, 747] on span "Зберегти" at bounding box center [1453, 749] width 59 height 19
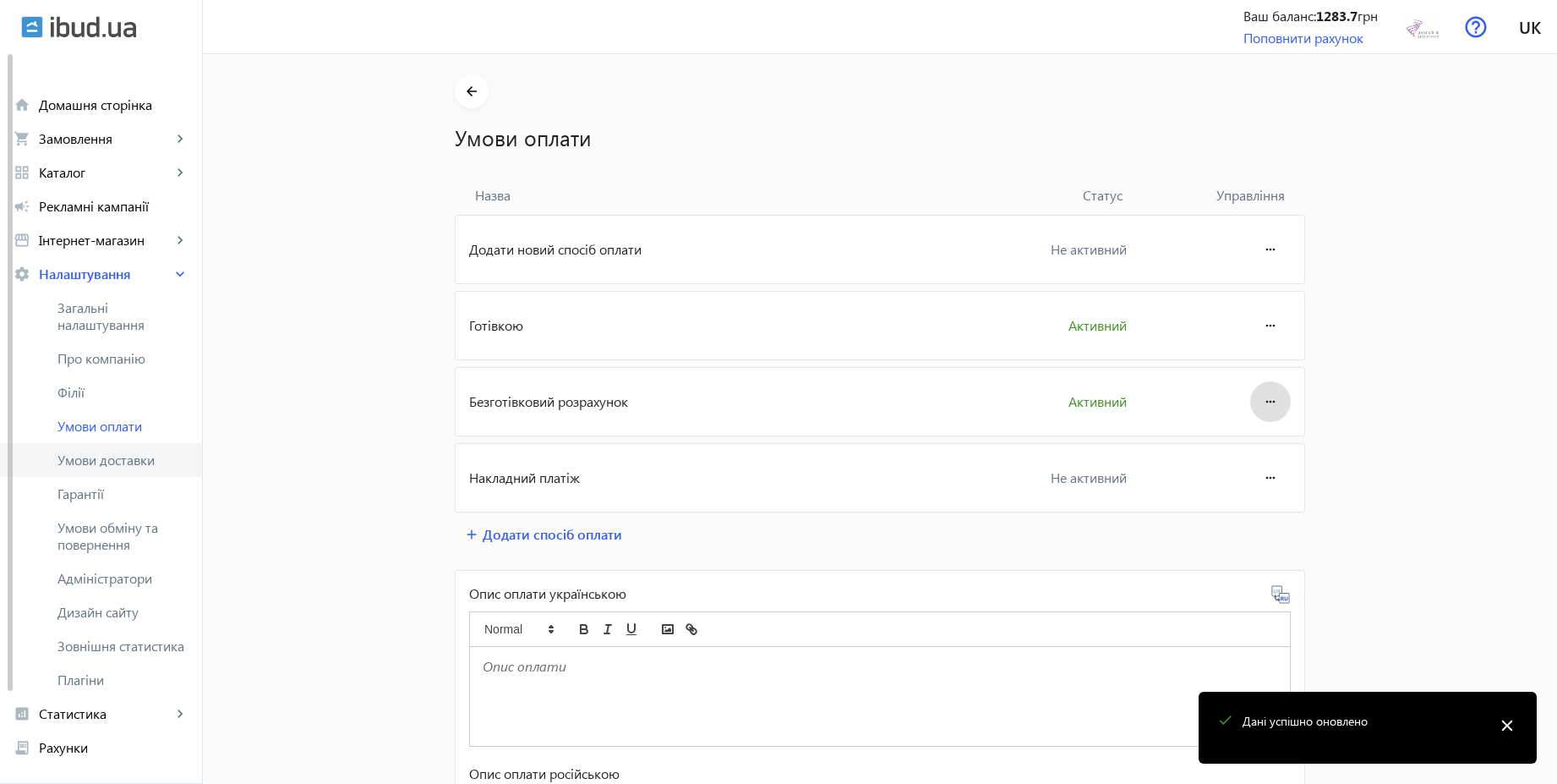
click at [137, 468] on link "Умови доставки" at bounding box center [101, 459] width 202 height 34
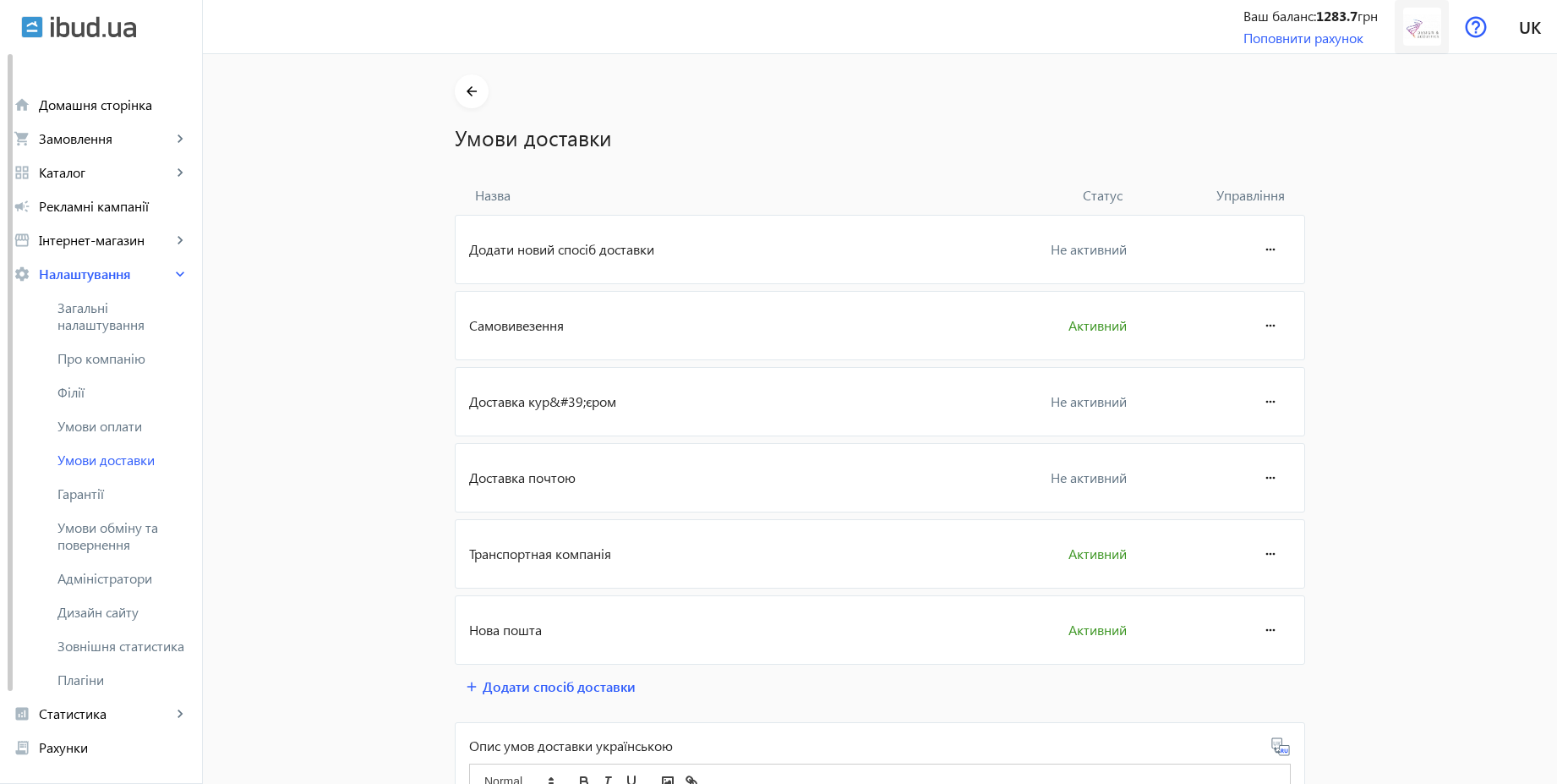
click at [1417, 32] on img at bounding box center [1422, 27] width 38 height 38
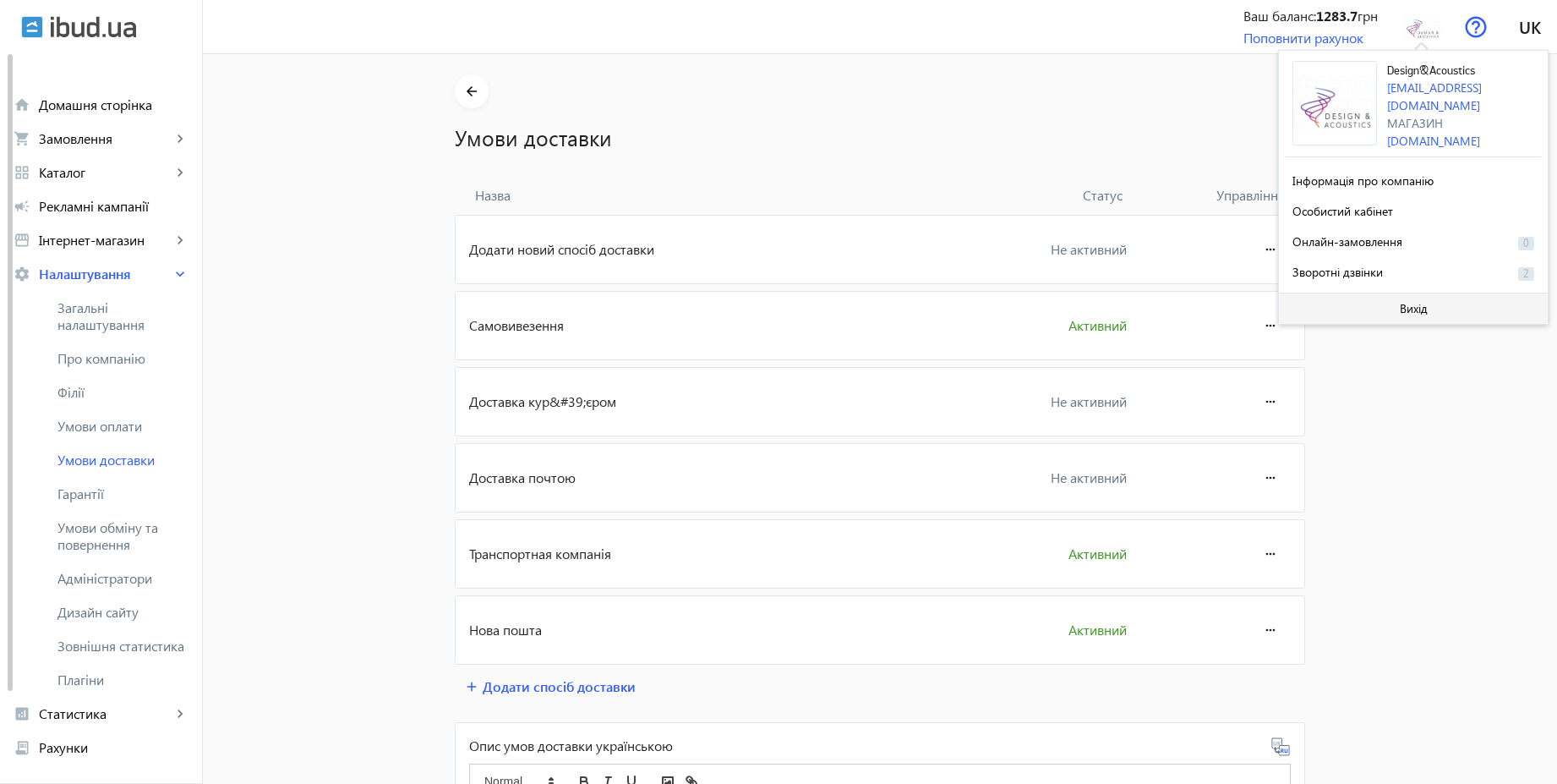
click at [1382, 297] on span at bounding box center [1413, 308] width 269 height 41
